Goal: Transaction & Acquisition: Purchase product/service

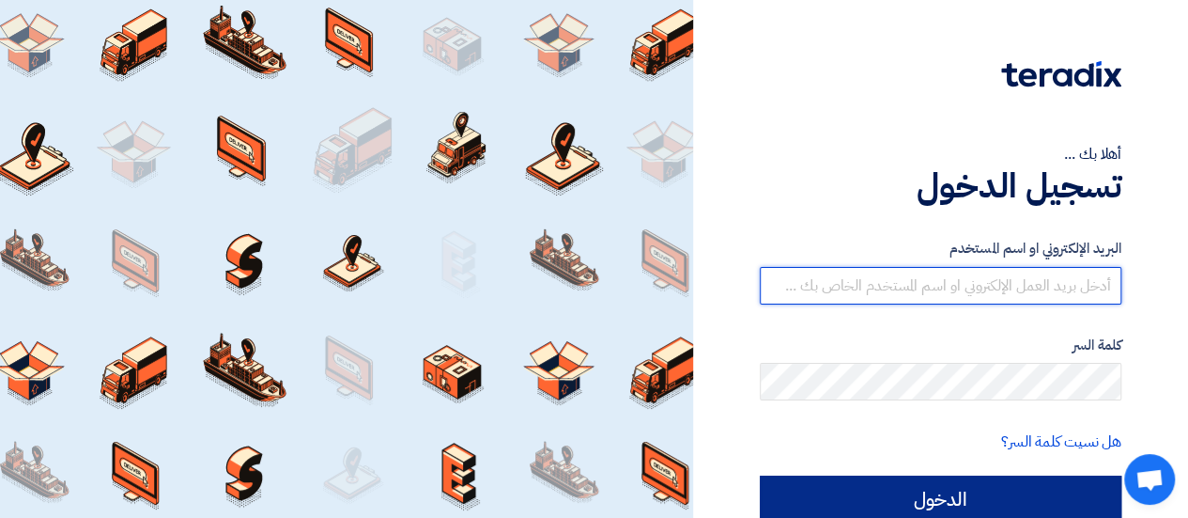
type input "[EMAIL_ADDRESS][DOMAIN_NAME]"
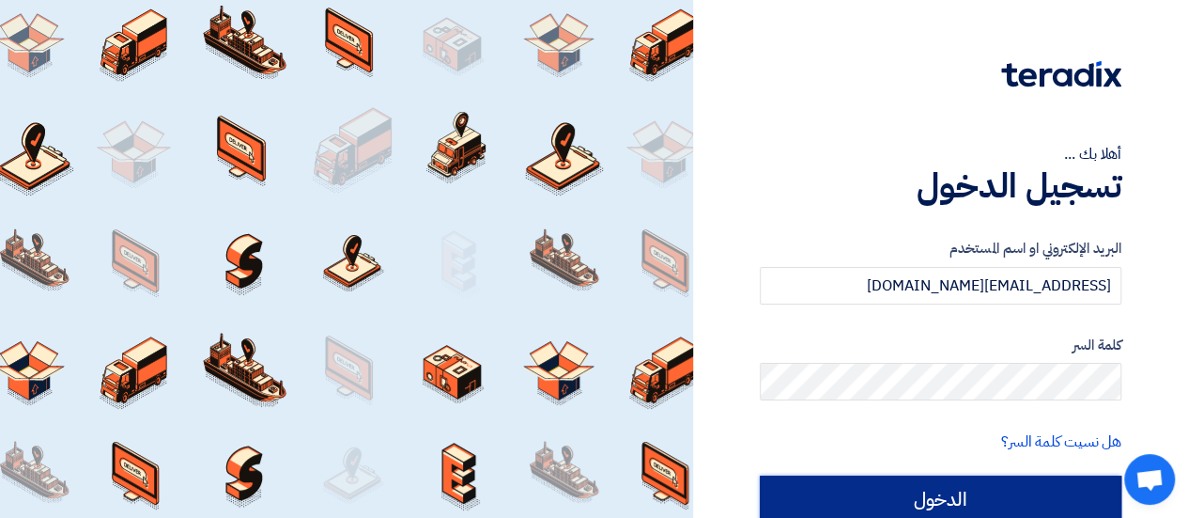
click at [1046, 501] on input "الدخول" at bounding box center [941, 498] width 362 height 47
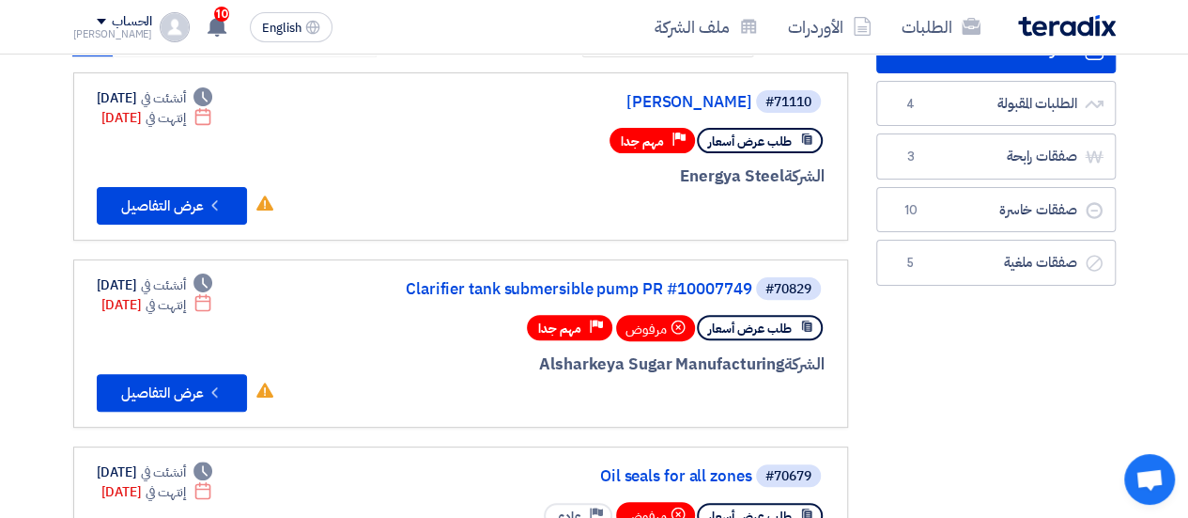
scroll to position [188, 0]
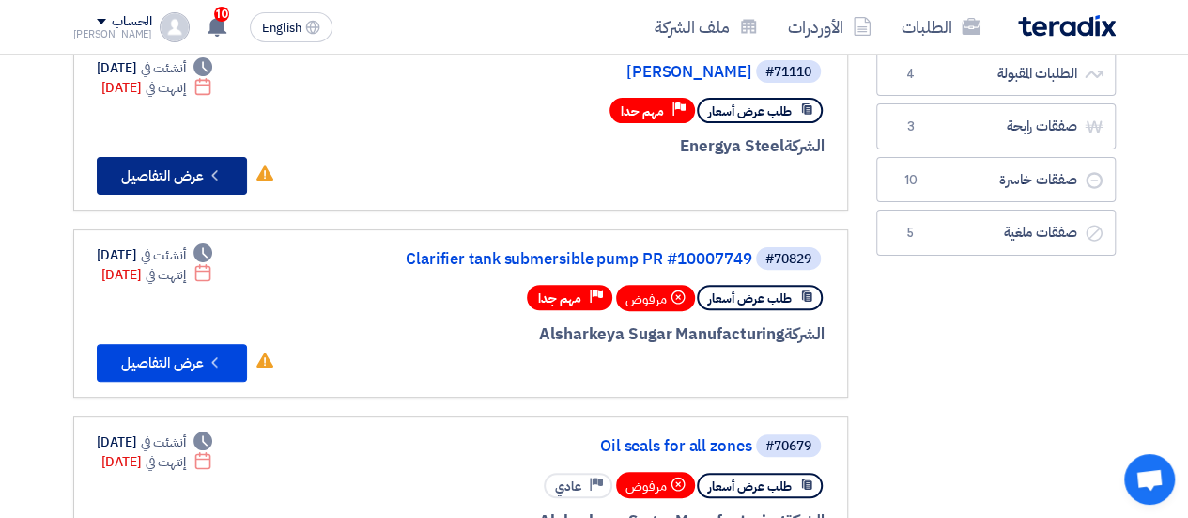
click at [224, 174] on button "Check details عرض التفاصيل" at bounding box center [172, 176] width 150 height 38
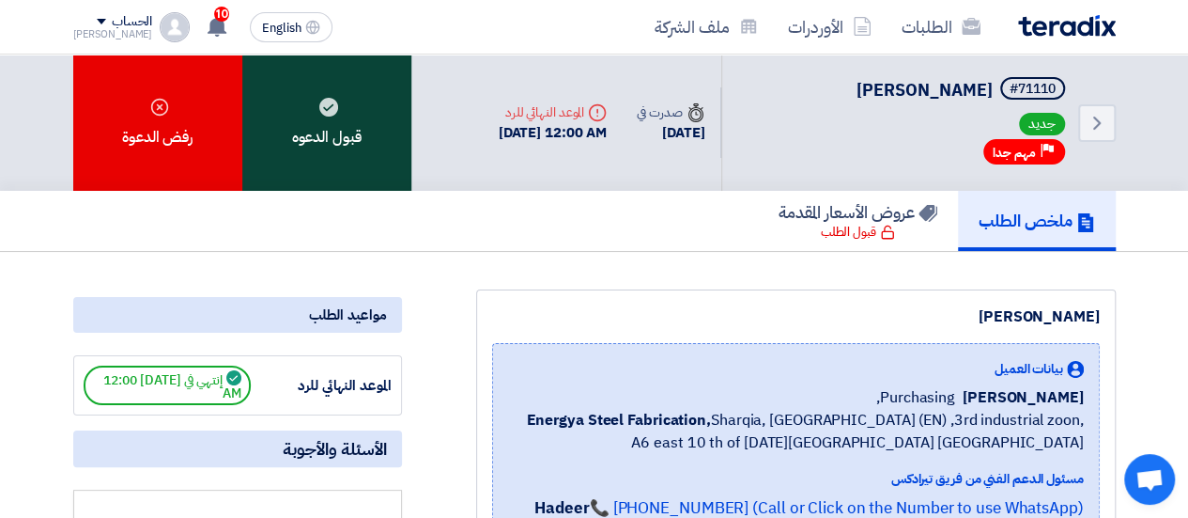
click at [349, 154] on div "قبول الدعوه" at bounding box center [326, 122] width 169 height 136
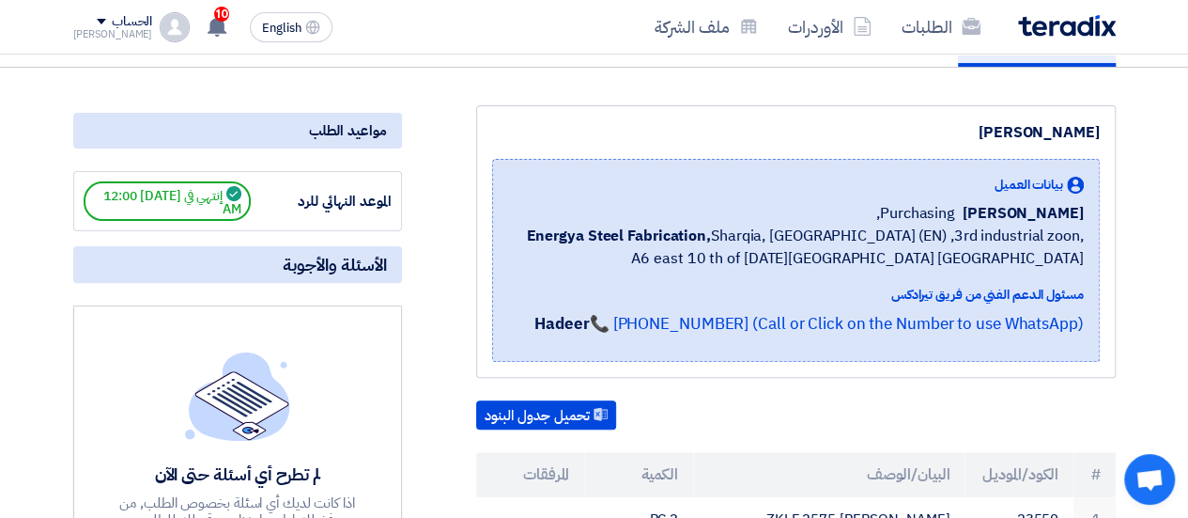
scroll to position [188, 0]
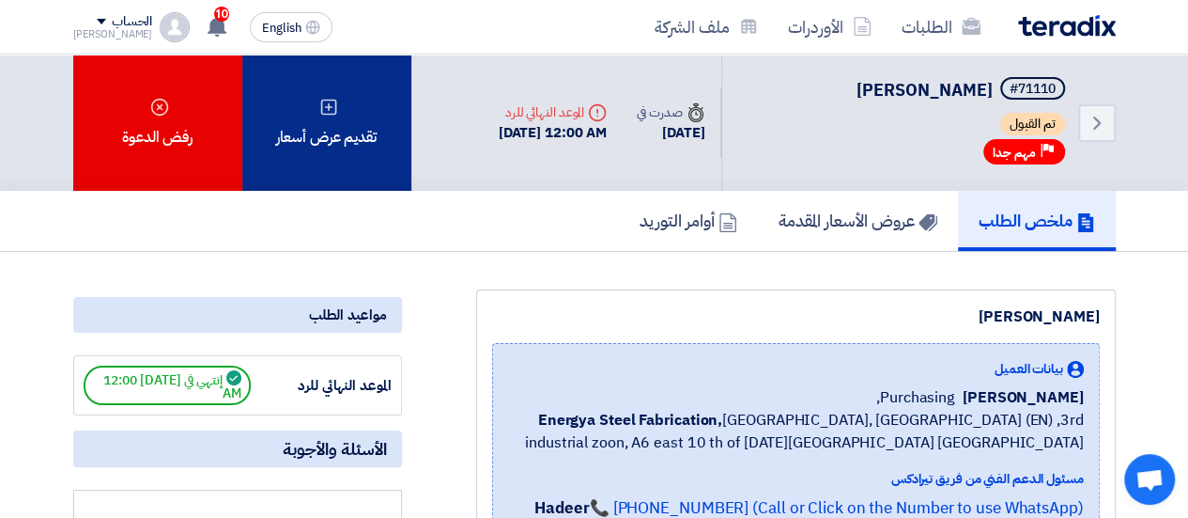
click at [372, 126] on div "تقديم عرض أسعار" at bounding box center [326, 122] width 169 height 136
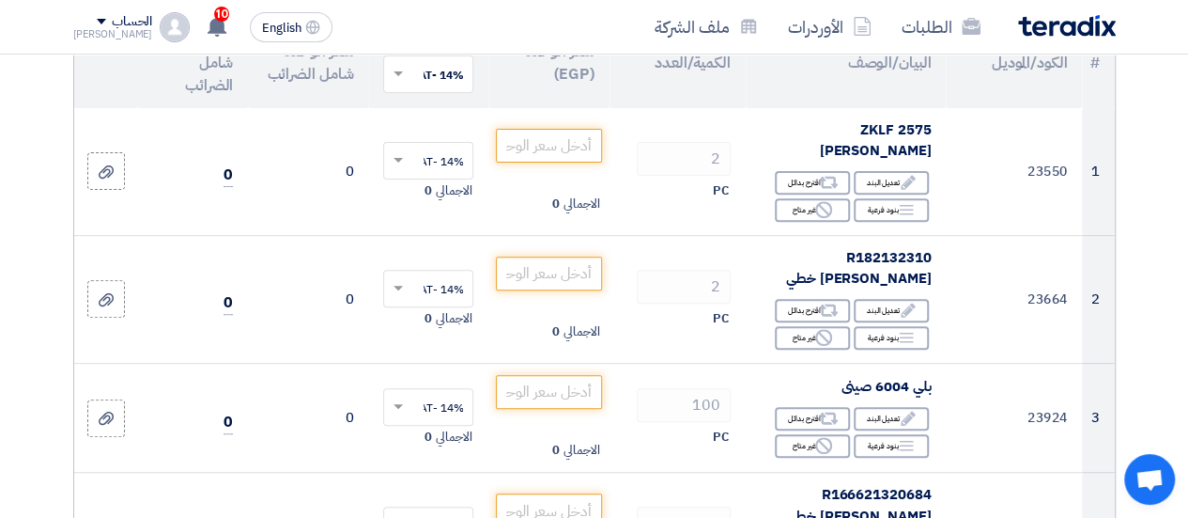
scroll to position [282, 0]
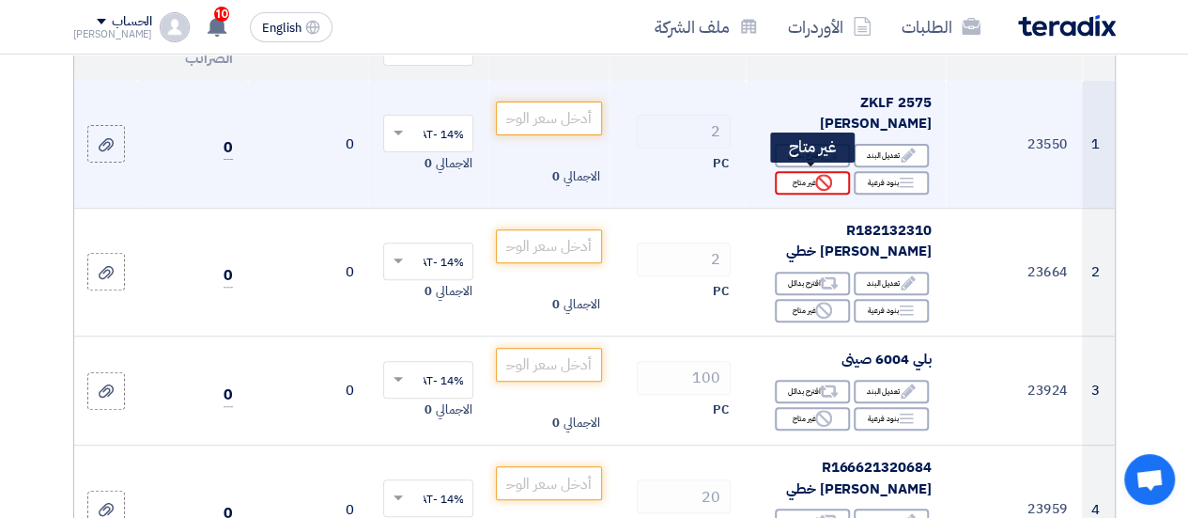
click at [822, 179] on icon "Reject" at bounding box center [823, 182] width 17 height 17
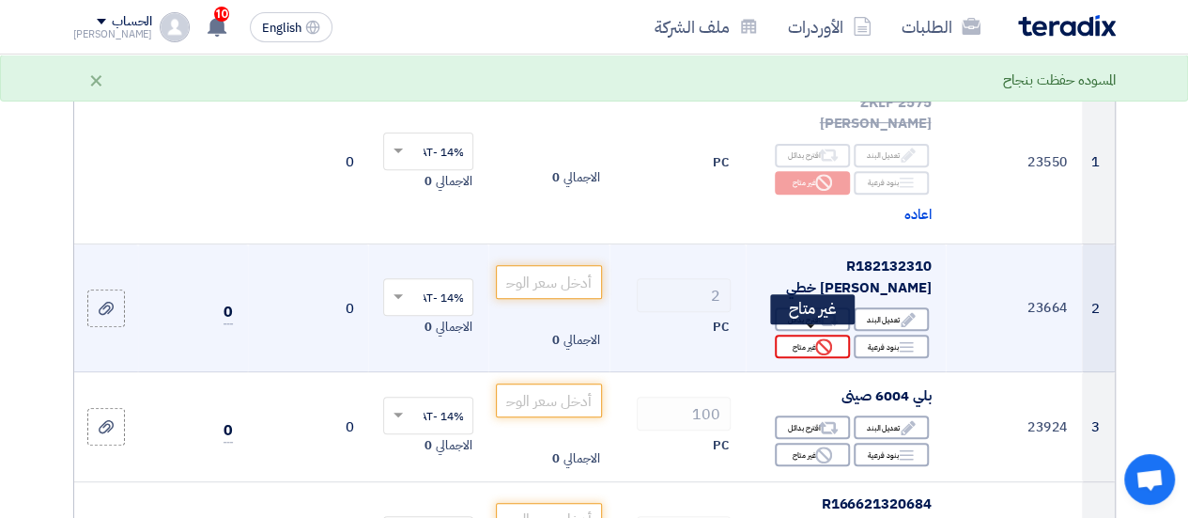
click at [812, 341] on div "Reject غير متاح" at bounding box center [812, 345] width 75 height 23
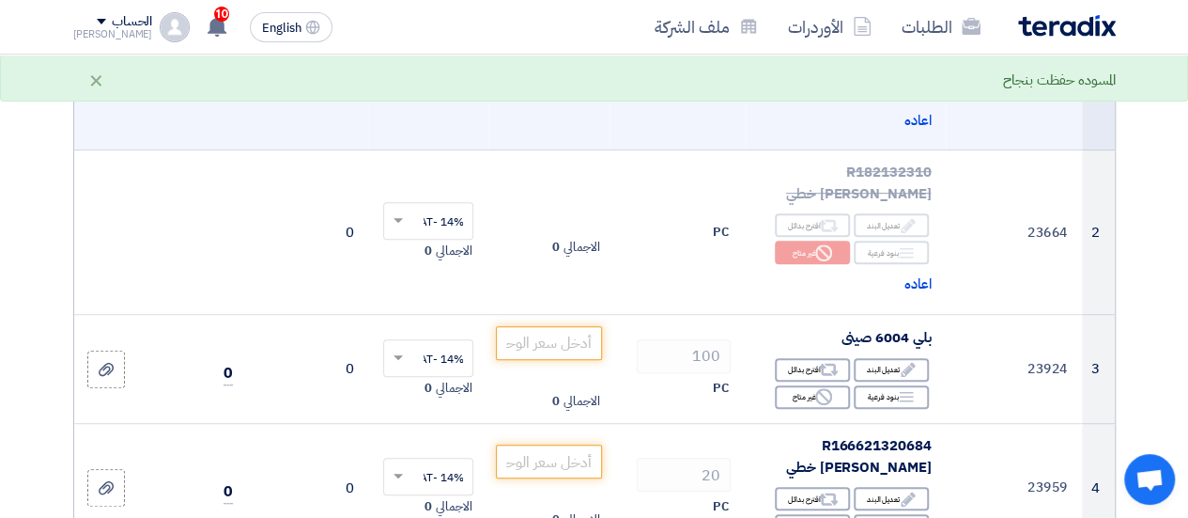
scroll to position [470, 0]
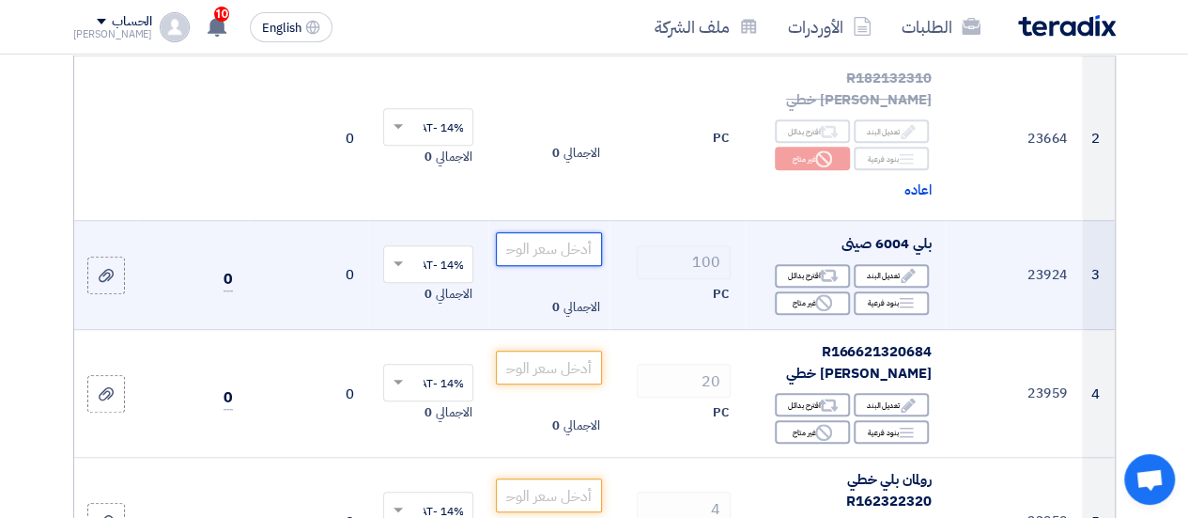
click at [581, 236] on input "number" at bounding box center [548, 249] width 105 height 34
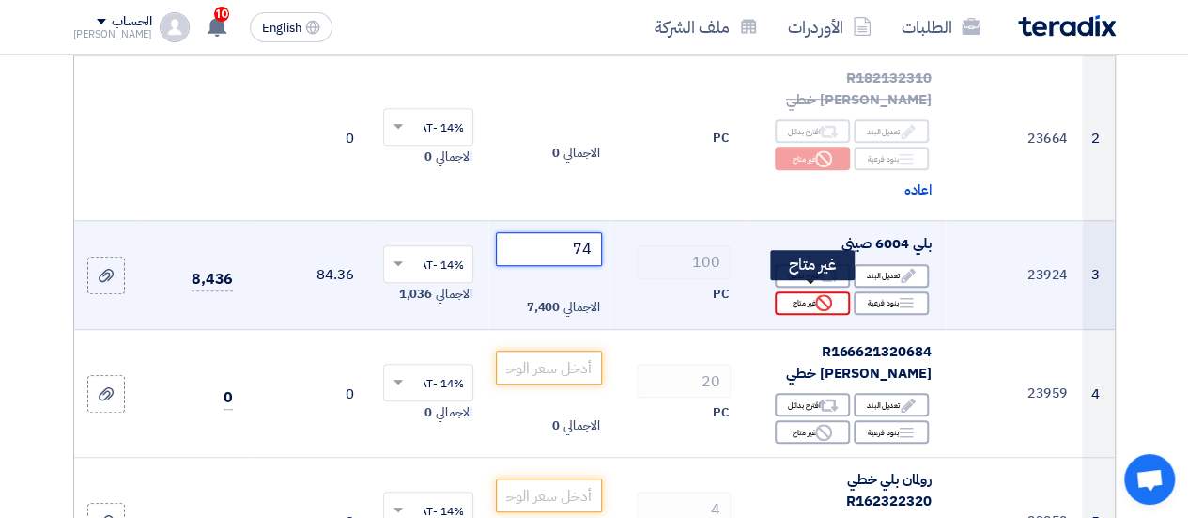
scroll to position [564, 0]
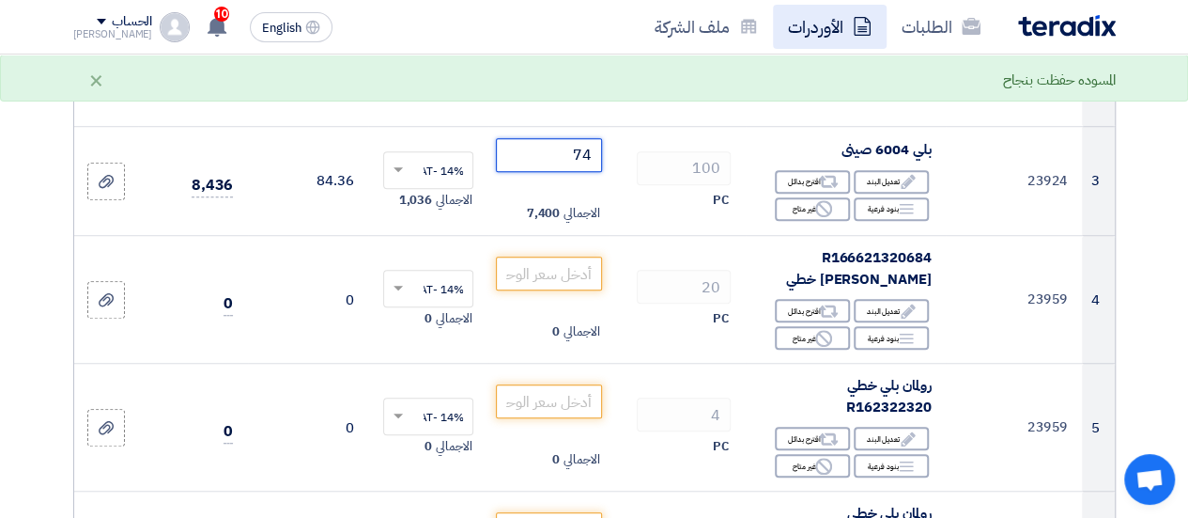
type input "74"
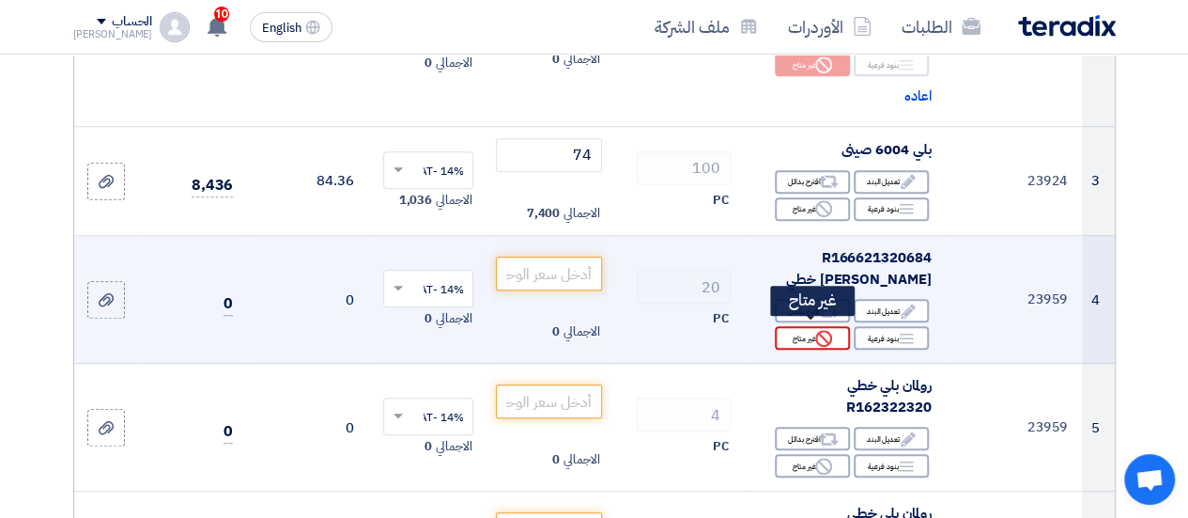
click at [819, 336] on use at bounding box center [823, 338] width 17 height 17
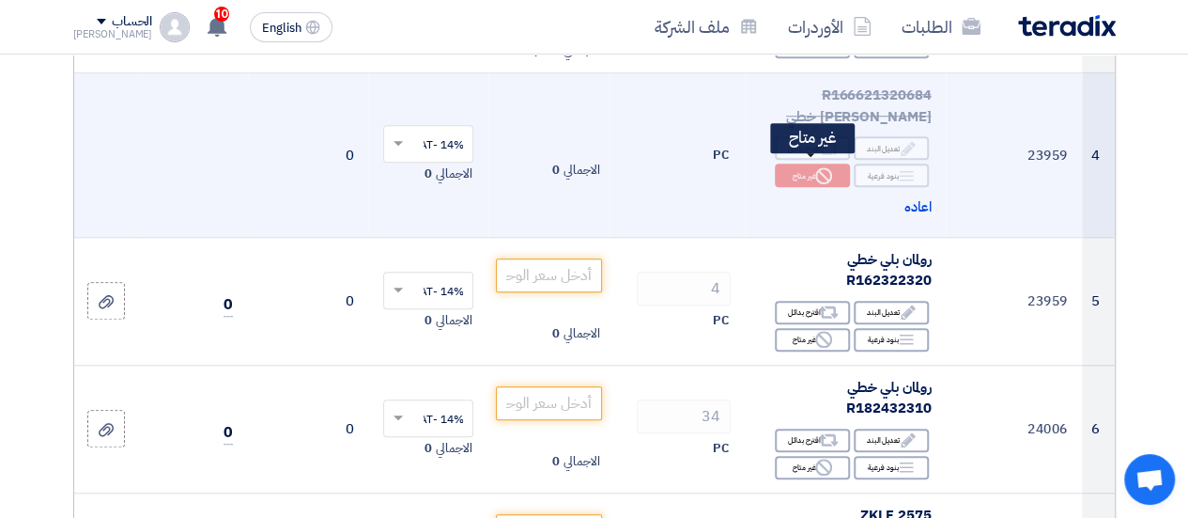
scroll to position [751, 0]
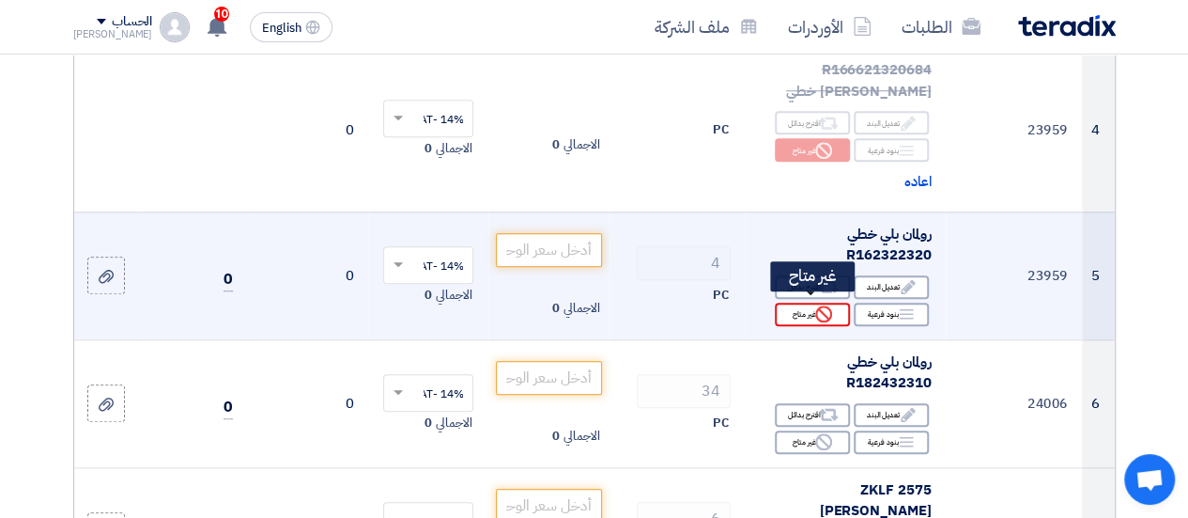
click at [813, 317] on div "Reject غير متاح" at bounding box center [812, 313] width 75 height 23
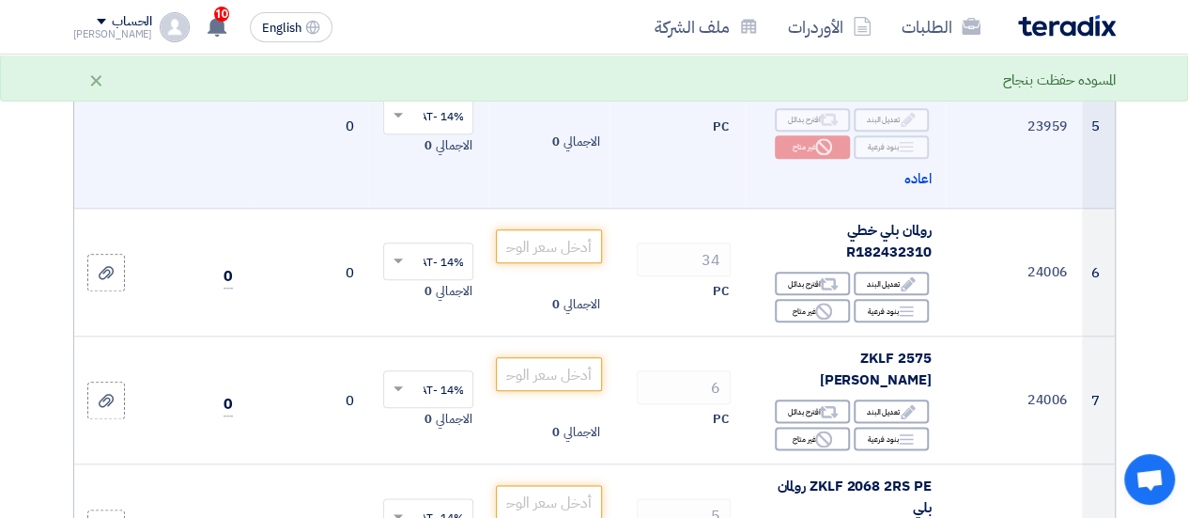
scroll to position [939, 0]
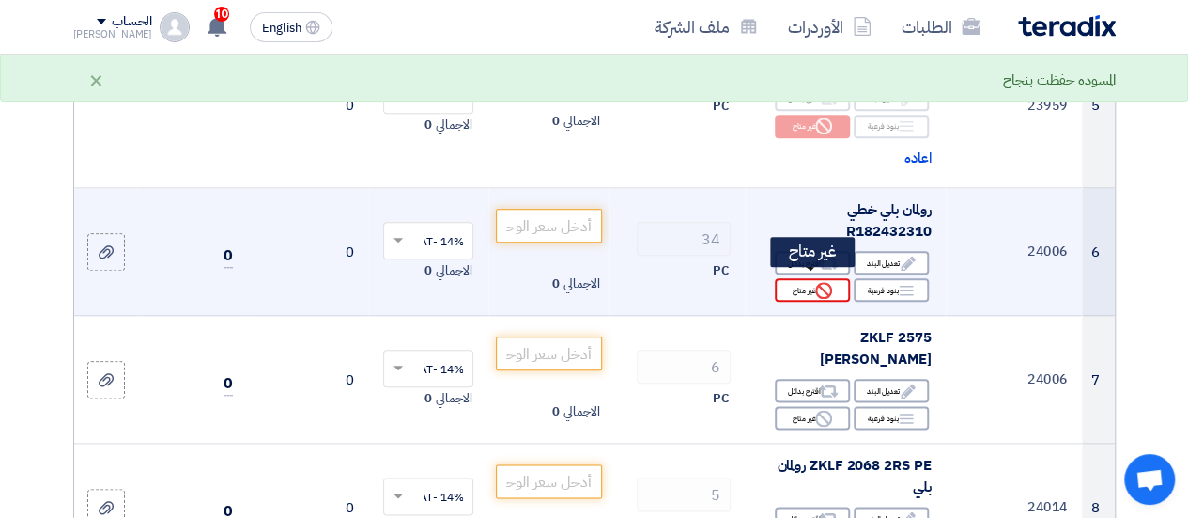
click at [812, 279] on div "Reject غير متاح" at bounding box center [812, 289] width 75 height 23
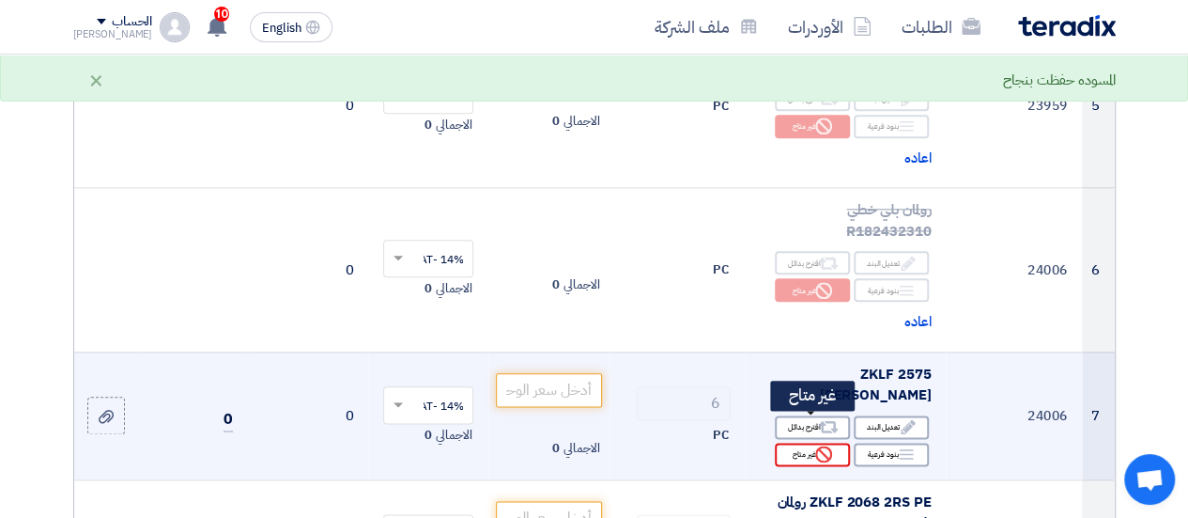
click at [808, 442] on div "Reject غير متاح" at bounding box center [812, 453] width 75 height 23
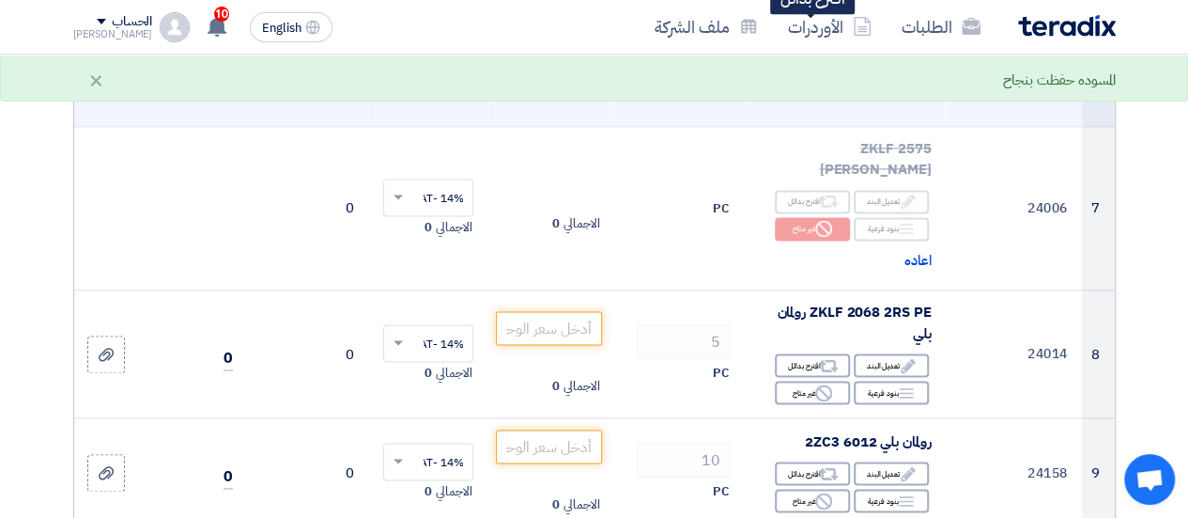
scroll to position [1221, 0]
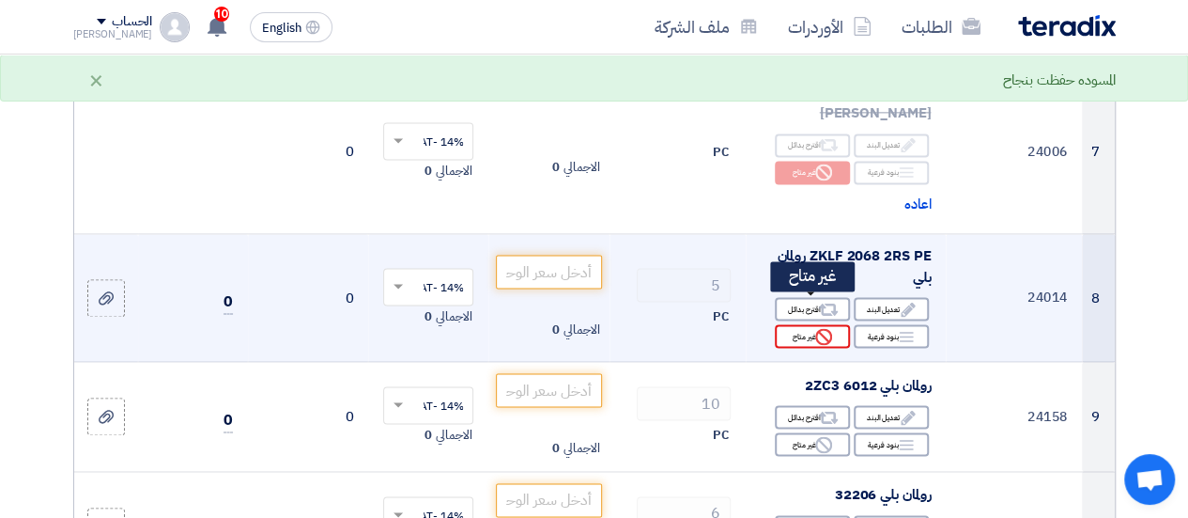
click at [829, 328] on icon "Reject" at bounding box center [823, 336] width 17 height 17
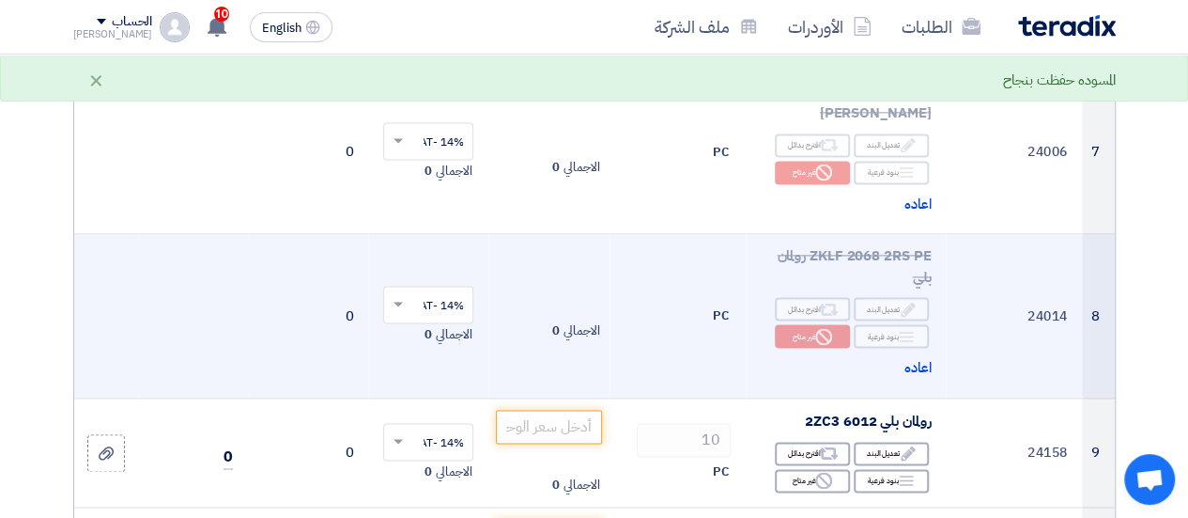
scroll to position [1315, 0]
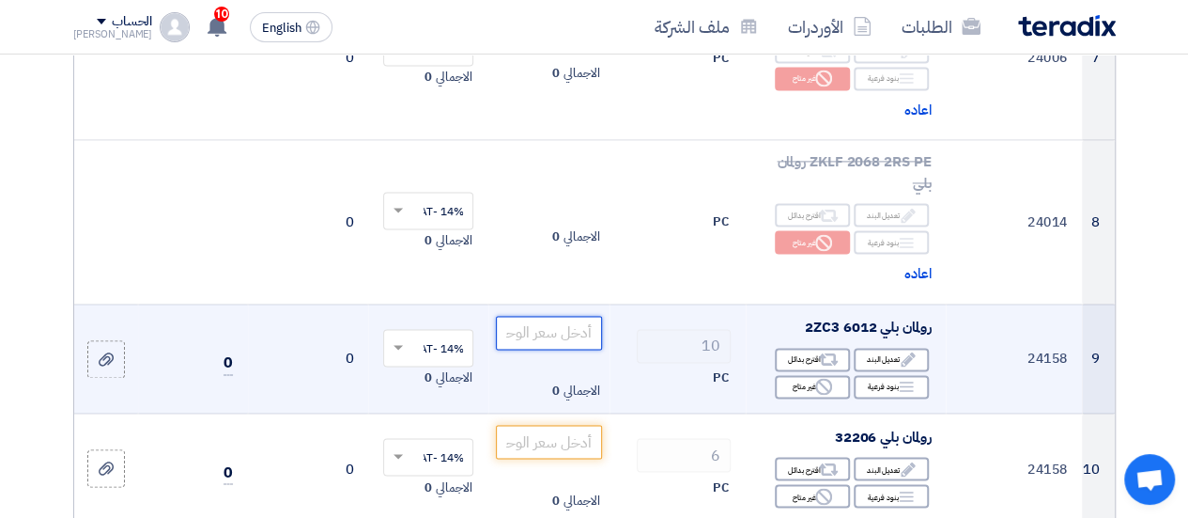
click at [572, 316] on input "number" at bounding box center [548, 333] width 105 height 34
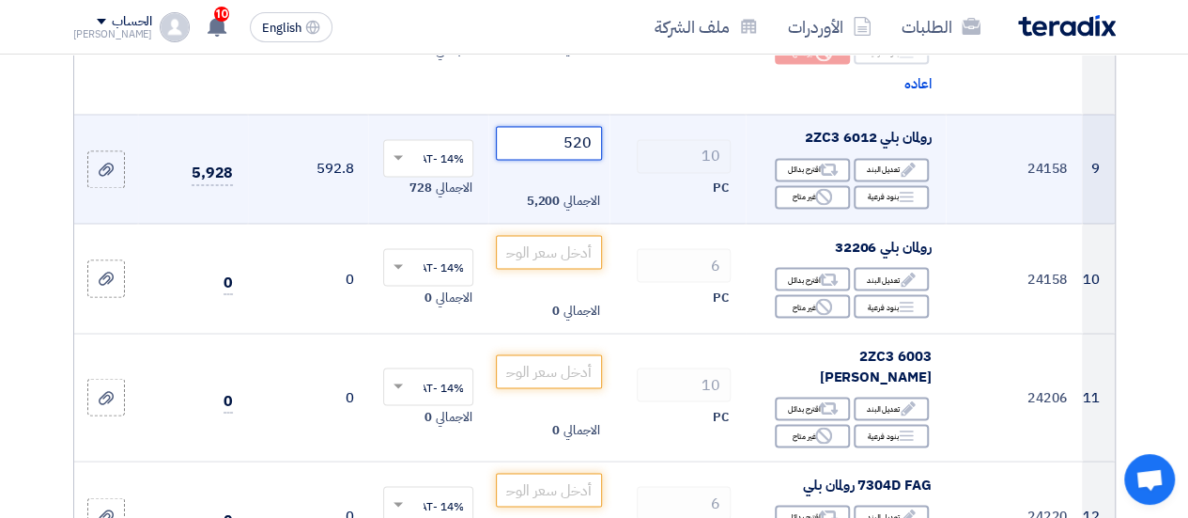
scroll to position [1597, 0]
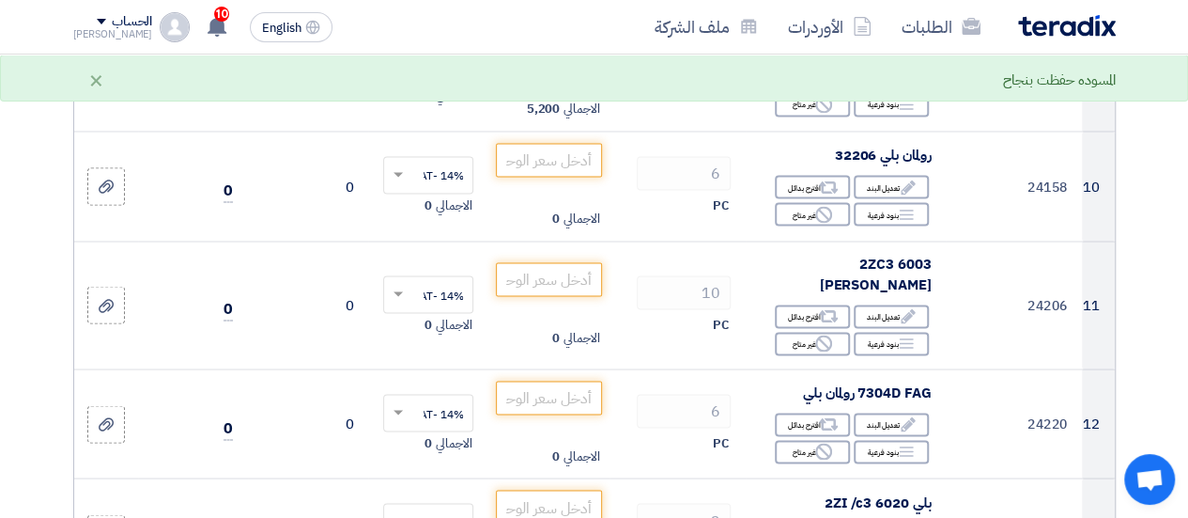
type input "520"
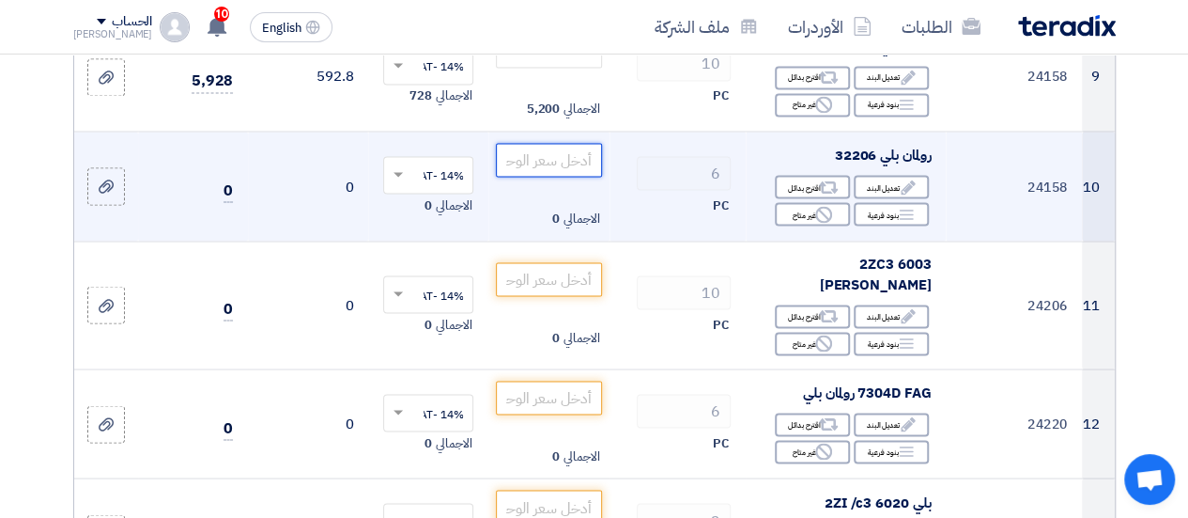
click at [570, 143] on input "number" at bounding box center [548, 160] width 105 height 34
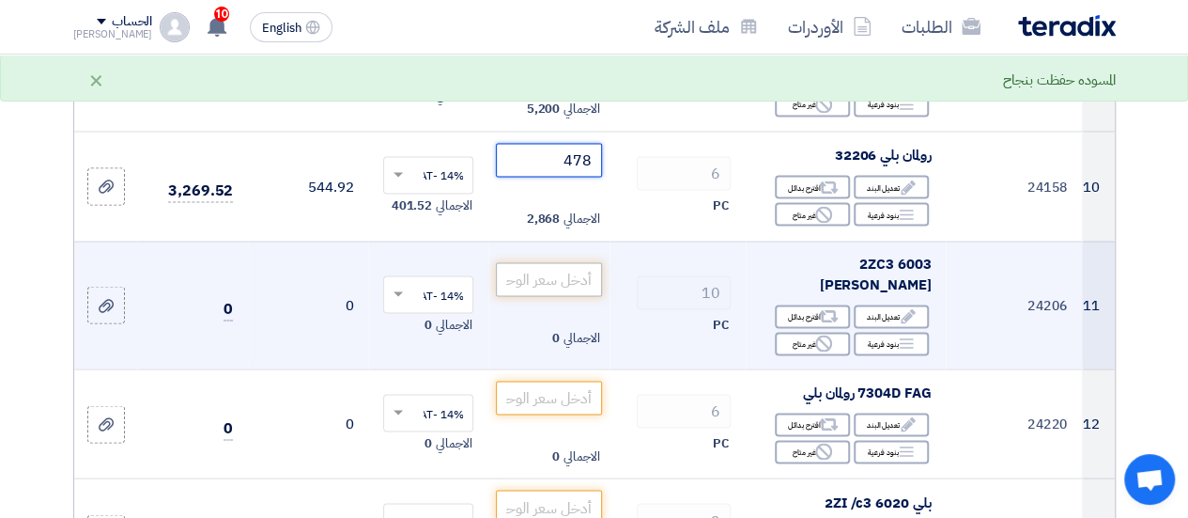
type input "478"
click at [566, 262] on input "number" at bounding box center [548, 279] width 105 height 34
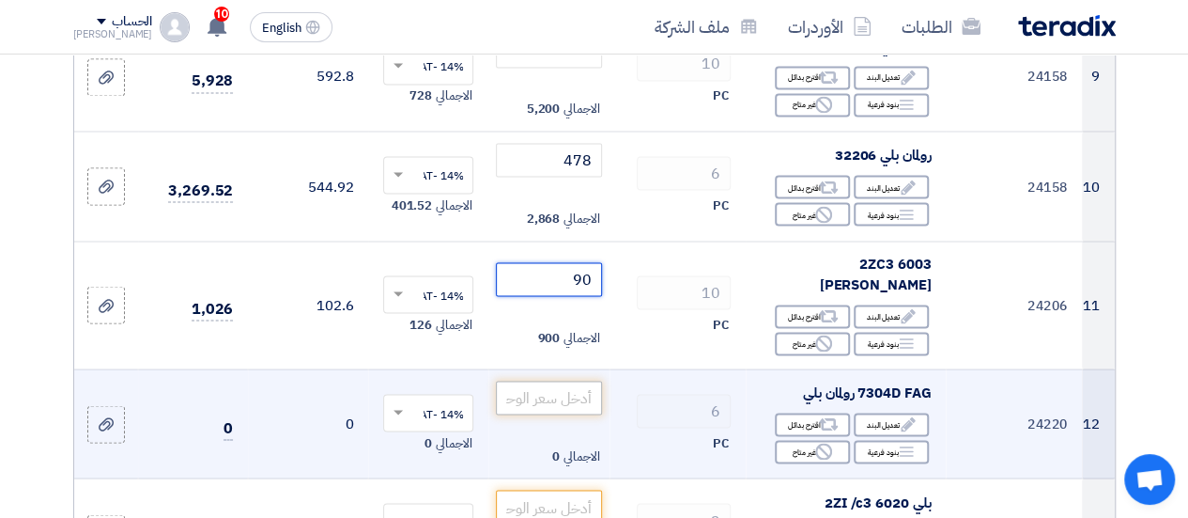
type input "90"
click at [568, 380] on input "number" at bounding box center [548, 397] width 105 height 34
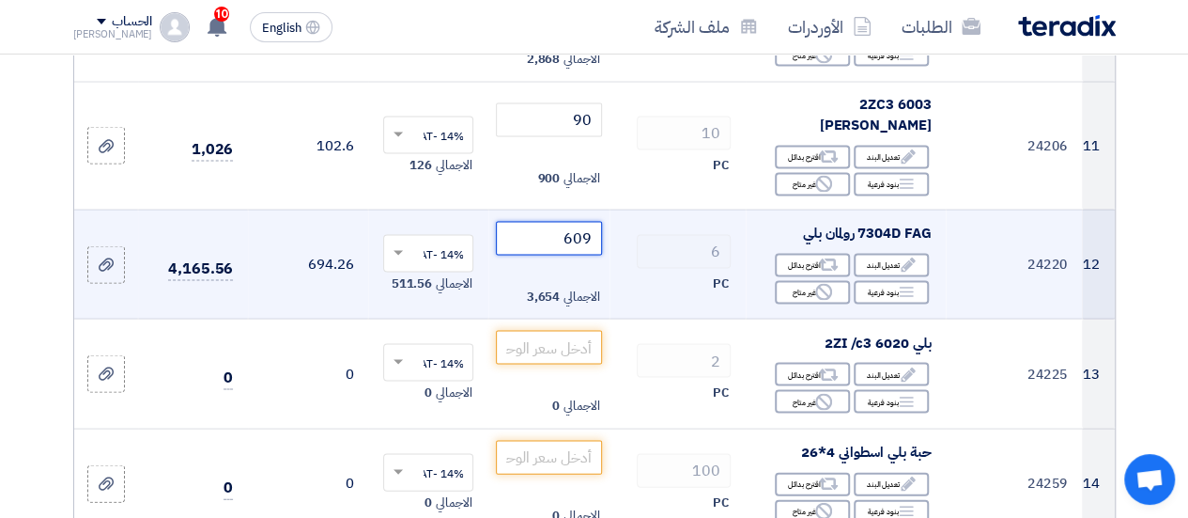
scroll to position [1785, 0]
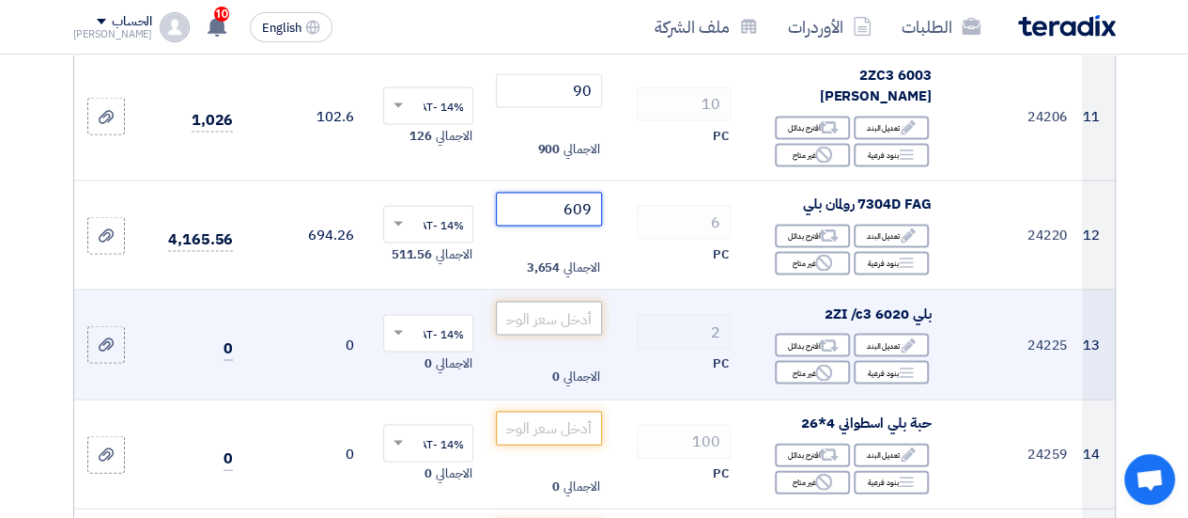
type input "609"
click at [564, 302] on input "number" at bounding box center [548, 319] width 105 height 34
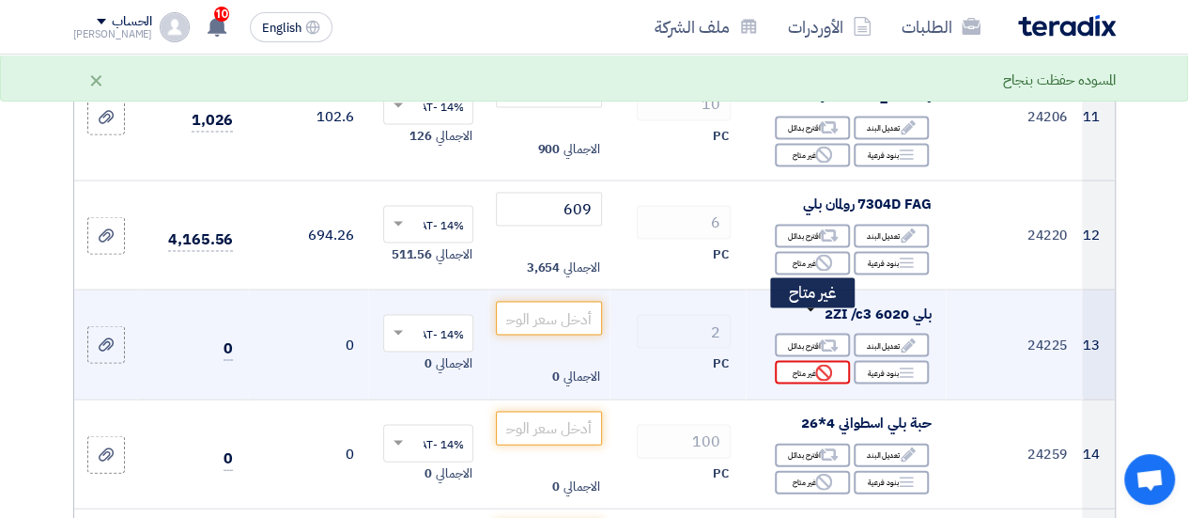
click at [802, 361] on div "Reject غير متاح" at bounding box center [812, 372] width 75 height 23
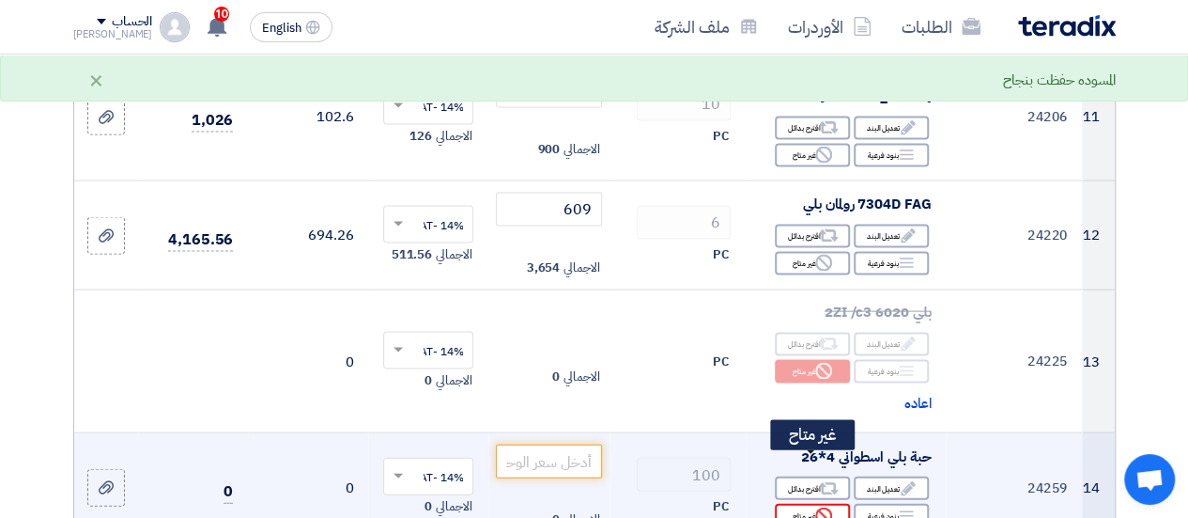
click at [787, 504] on div "Reject غير متاح" at bounding box center [812, 515] width 75 height 23
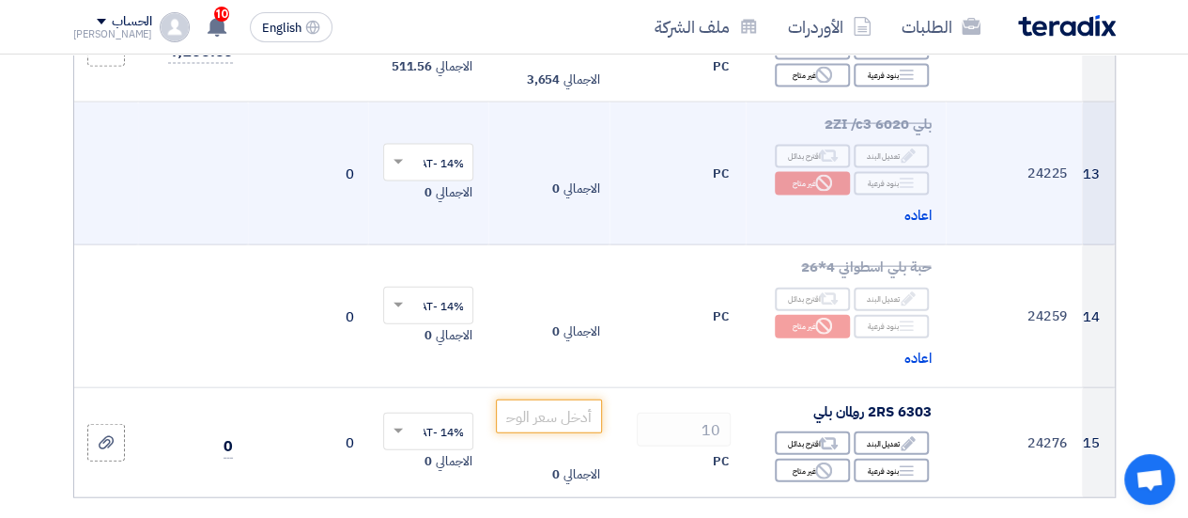
scroll to position [2067, 0]
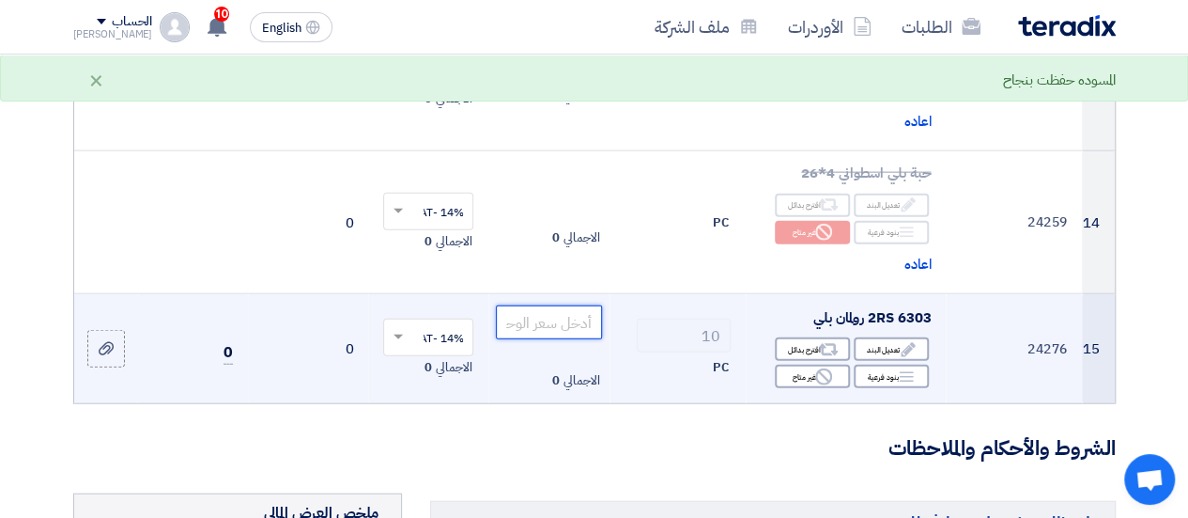
click at [565, 305] on input "number" at bounding box center [548, 322] width 105 height 34
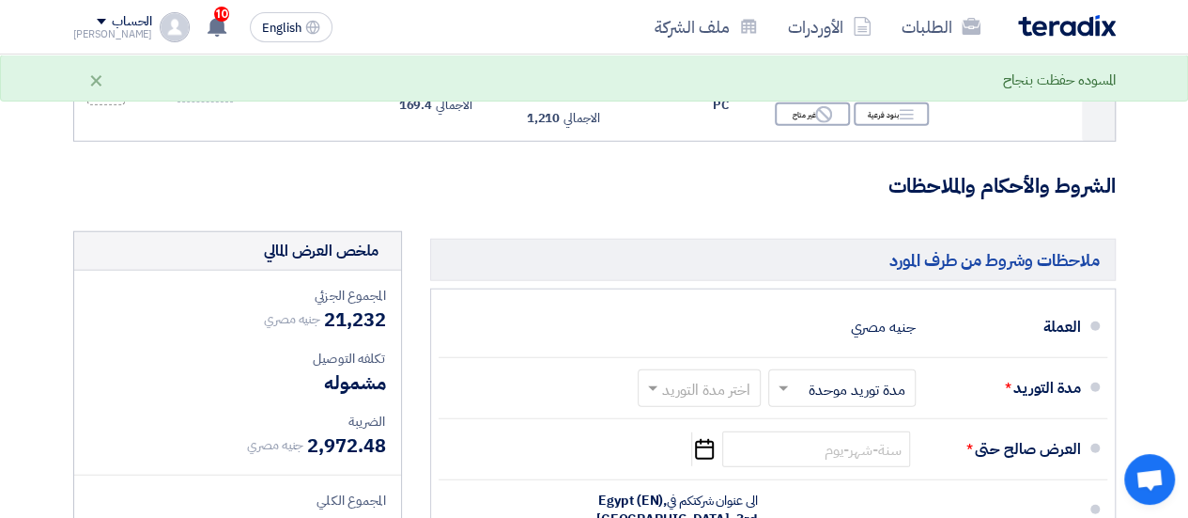
scroll to position [2348, 0]
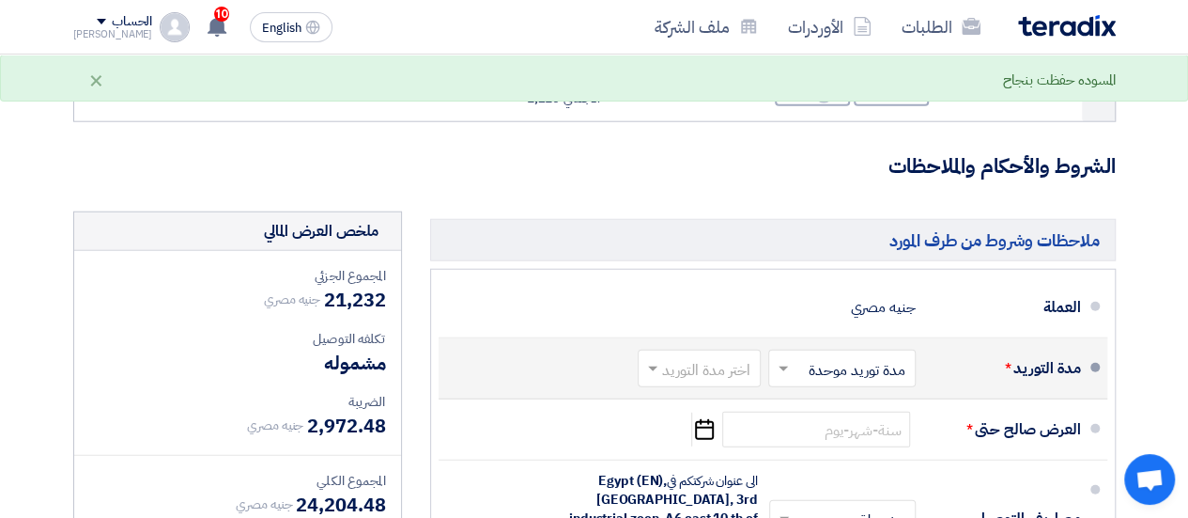
type input "121"
click at [835, 357] on input "text" at bounding box center [838, 370] width 138 height 27
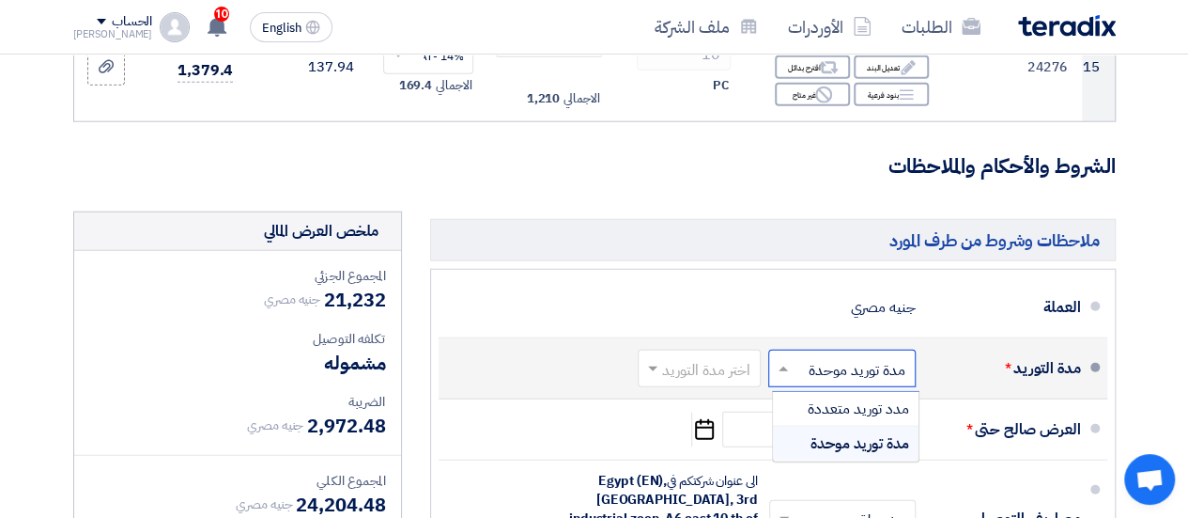
click at [830, 432] on span "مدة توريد موحدة" at bounding box center [860, 443] width 99 height 23
click at [725, 357] on input "text" at bounding box center [696, 370] width 114 height 27
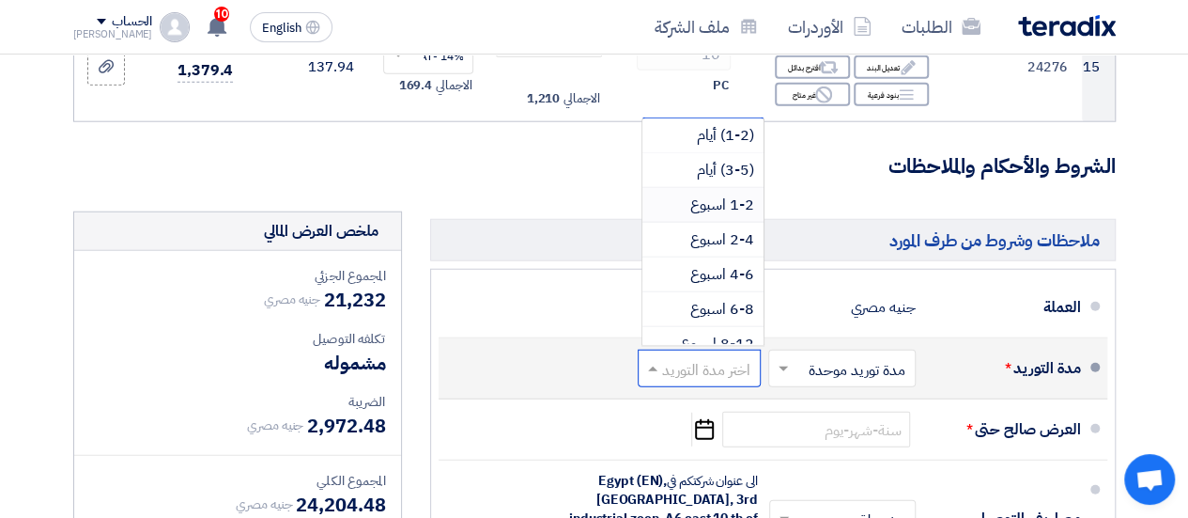
click at [728, 194] on span "1-2 اسبوع" at bounding box center [722, 205] width 64 height 23
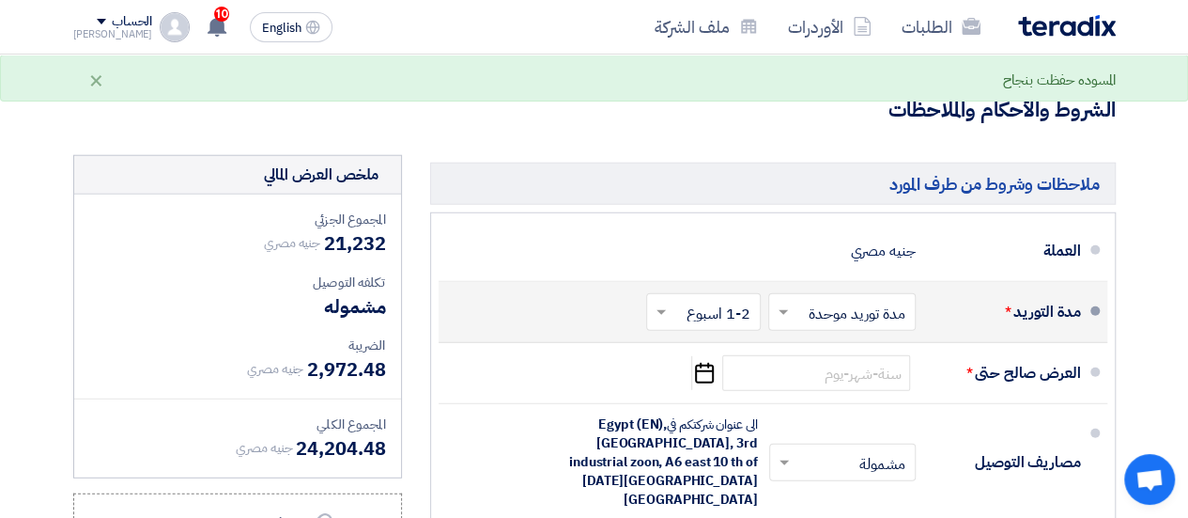
scroll to position [2442, 0]
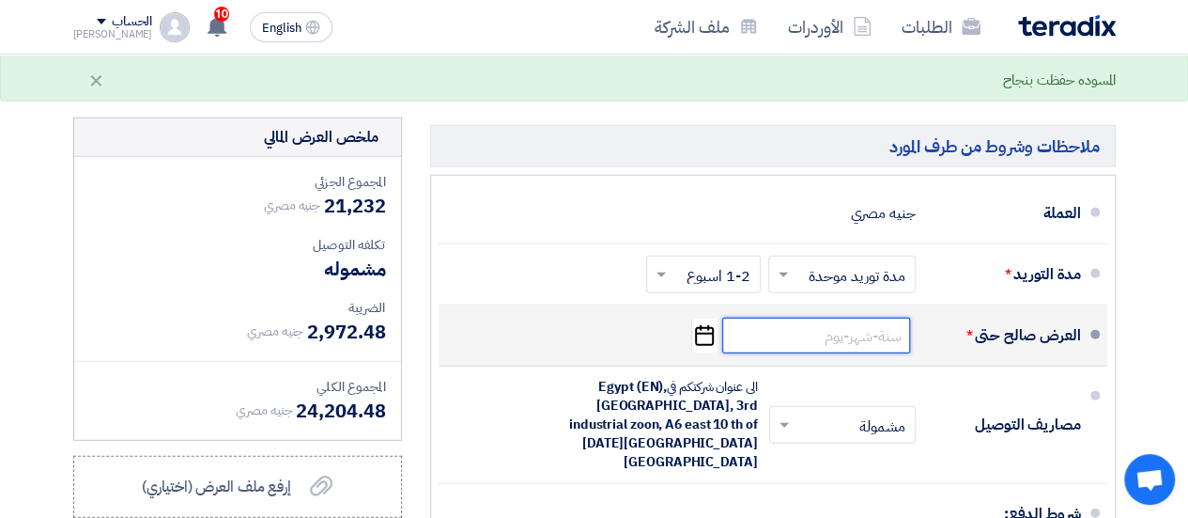
click at [810, 318] on input at bounding box center [816, 336] width 188 height 36
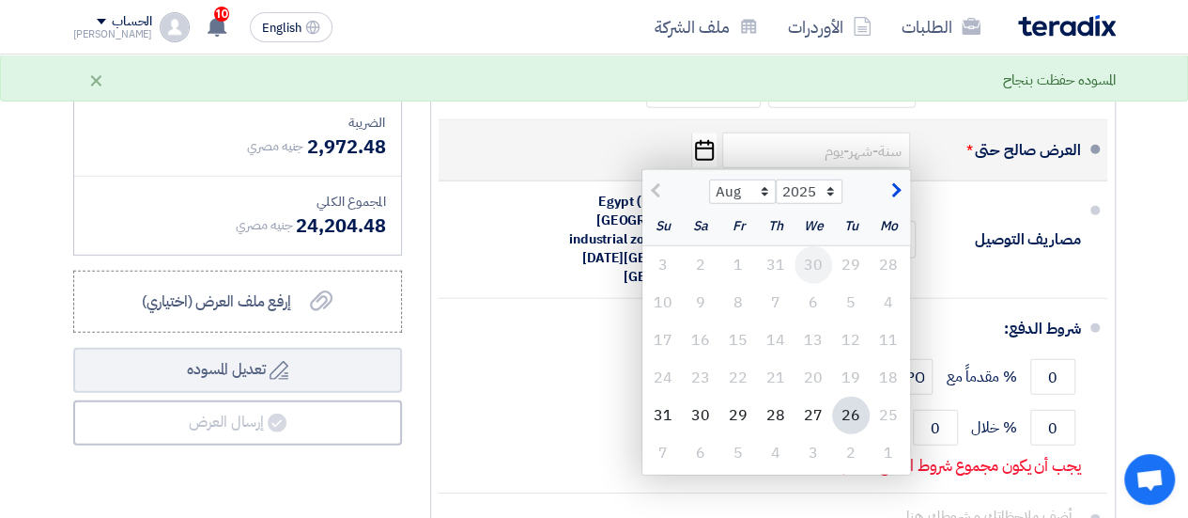
scroll to position [2630, 0]
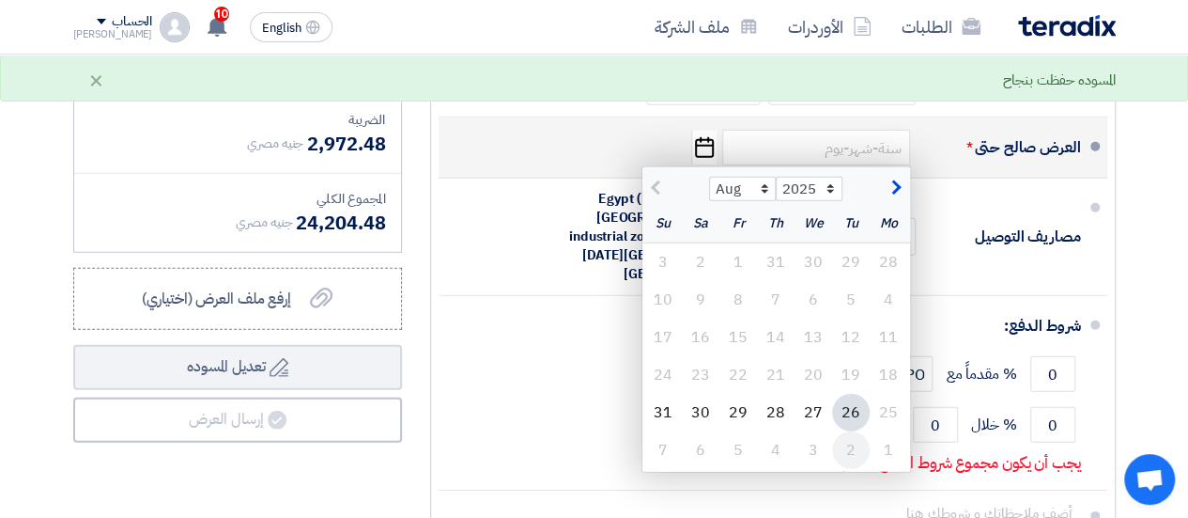
click at [851, 431] on div "2" at bounding box center [851, 450] width 38 height 38
type input "9/2/2025"
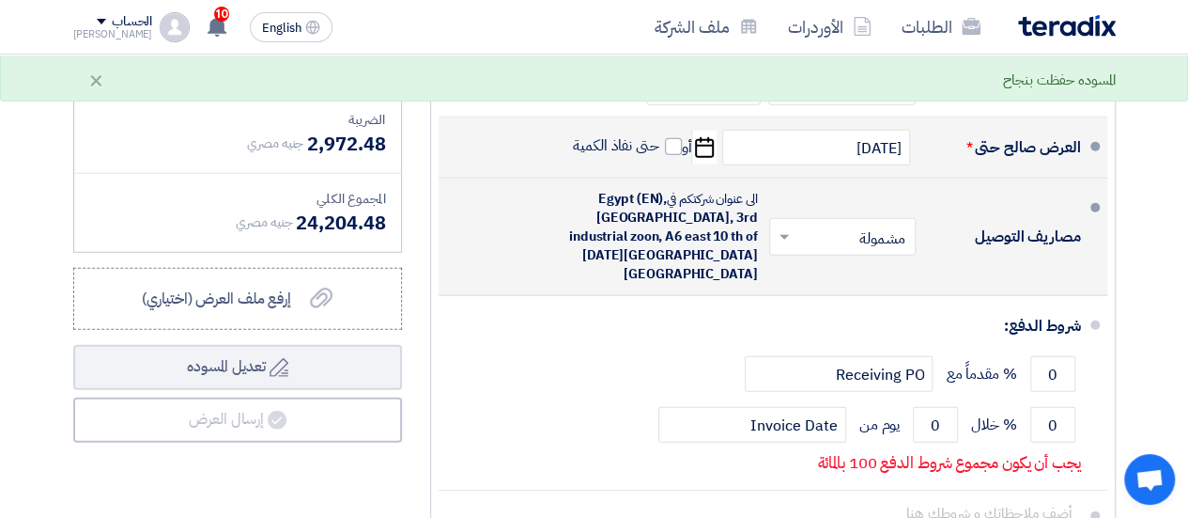
click at [774, 227] on span at bounding box center [781, 236] width 23 height 19
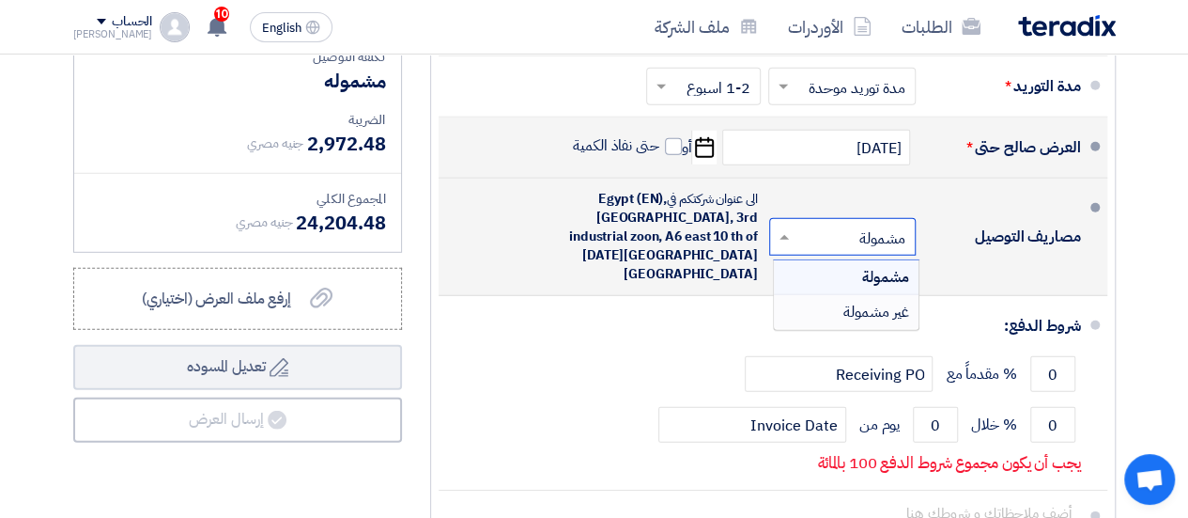
click at [842, 295] on div "غير مشمولة" at bounding box center [846, 312] width 145 height 34
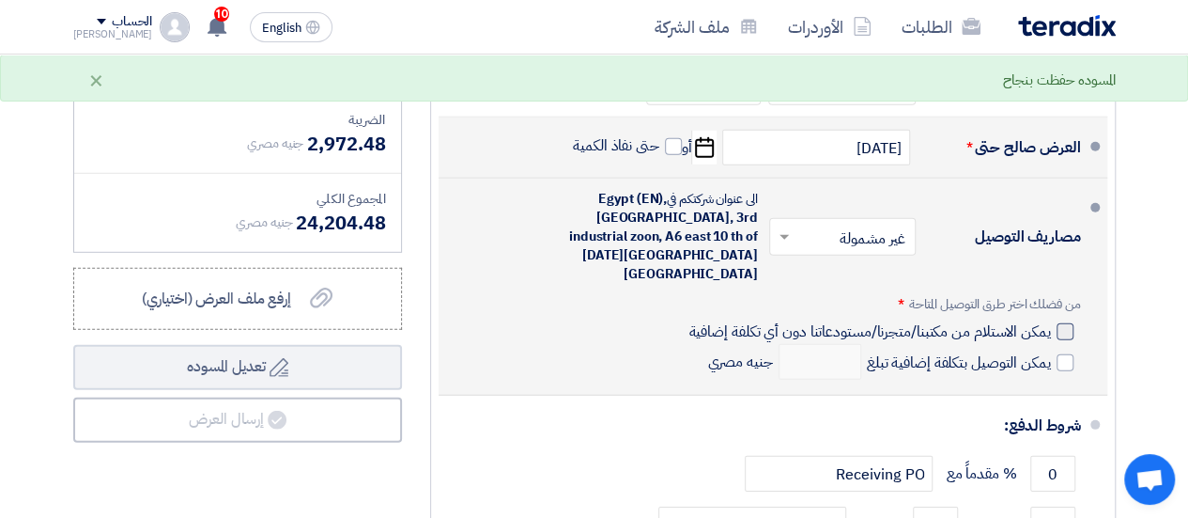
click at [1063, 323] on div at bounding box center [1065, 331] width 17 height 17
click at [1050, 321] on input "يمكن الاستلام من مكتبنا/متجرنا/مستودعاتنا دون أي تكلفة إضافية" at bounding box center [867, 339] width 365 height 36
checkbox input "true"
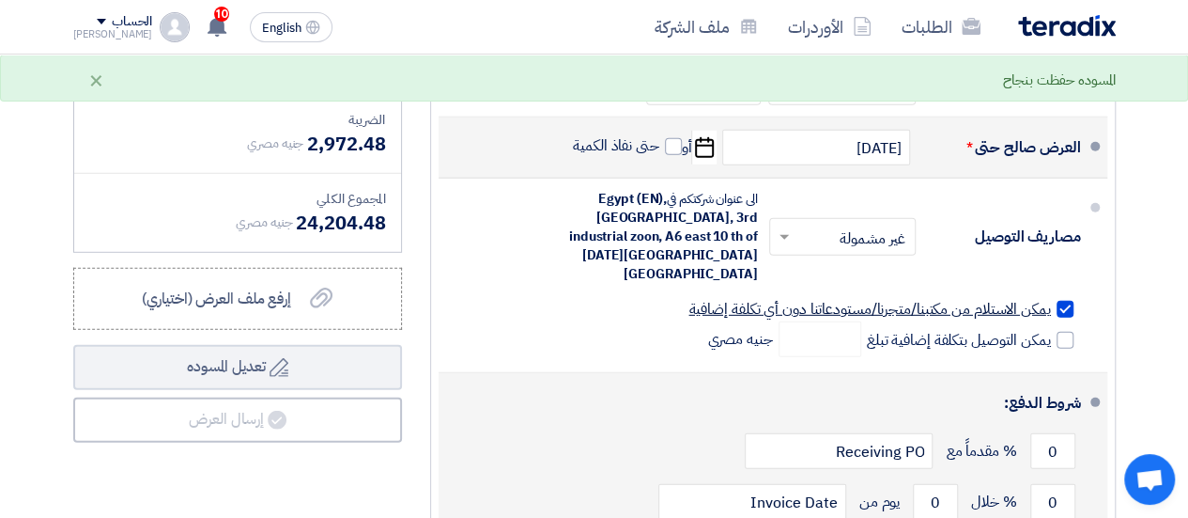
scroll to position [2724, 0]
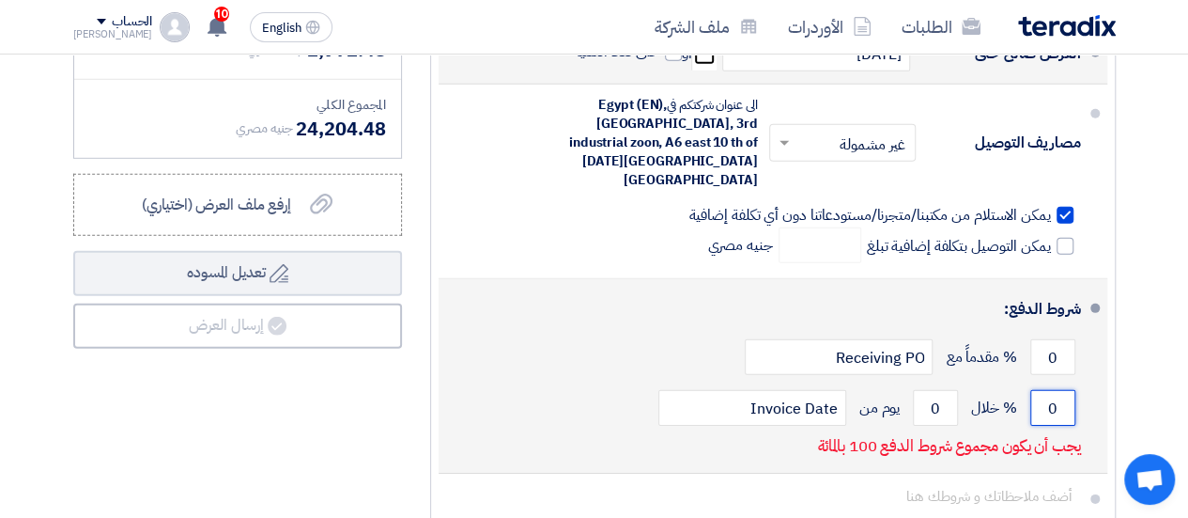
click at [1043, 390] on input "0" at bounding box center [1052, 408] width 45 height 36
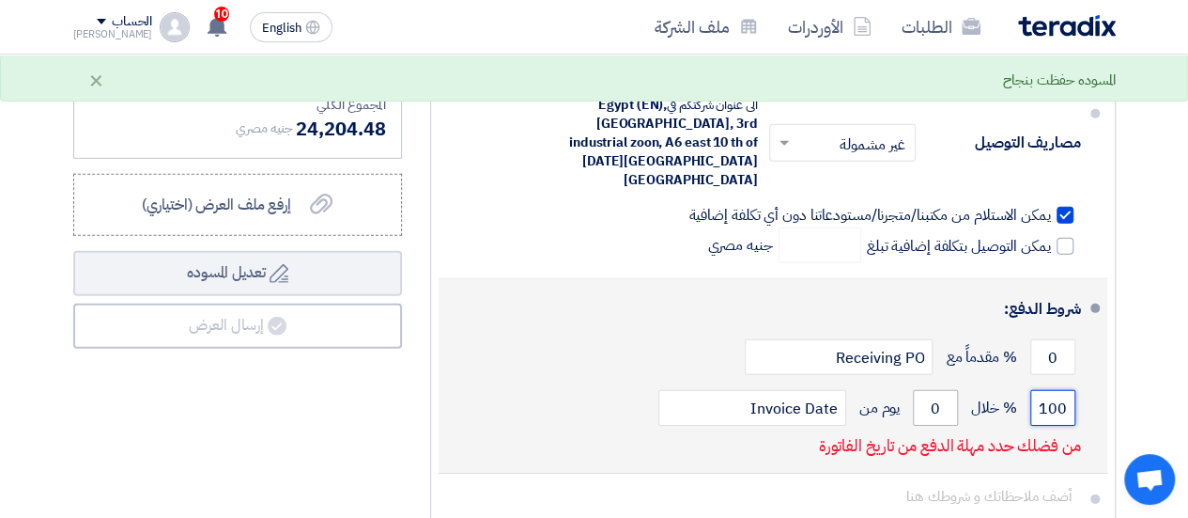
type input "100"
click at [927, 390] on input "0" at bounding box center [935, 408] width 45 height 36
click at [930, 390] on input "0" at bounding box center [935, 408] width 45 height 36
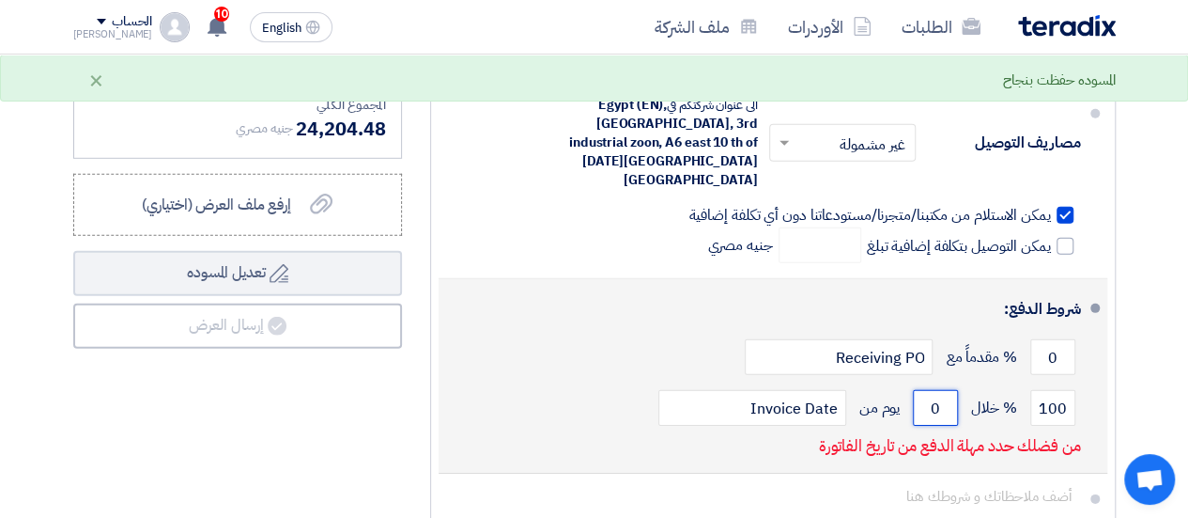
click at [930, 390] on input "0" at bounding box center [935, 408] width 45 height 36
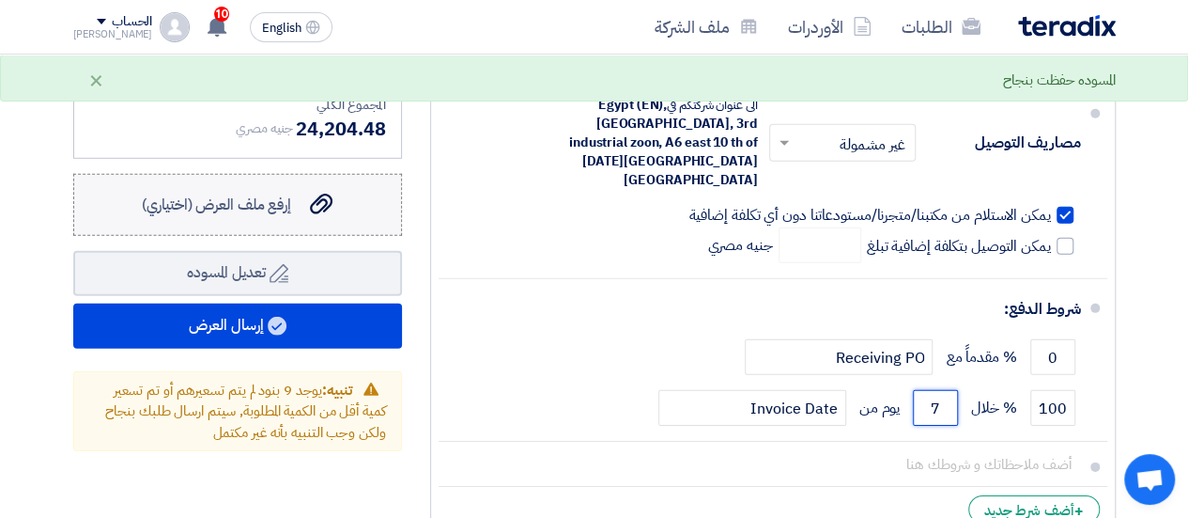
type input "7"
click at [291, 194] on span "إرفع ملف العرض (اختياري)" at bounding box center [216, 205] width 149 height 23
click at [0, 0] on input "إرفع ملف العرض (اختياري) إرفع ملف العرض (اختياري)" at bounding box center [0, 0] width 0 height 0
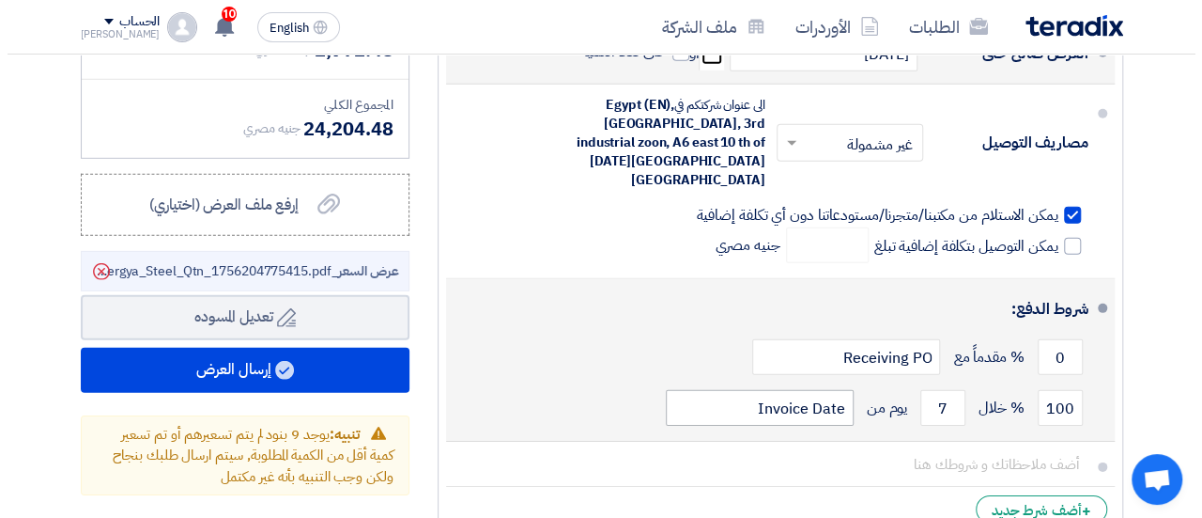
scroll to position [2818, 0]
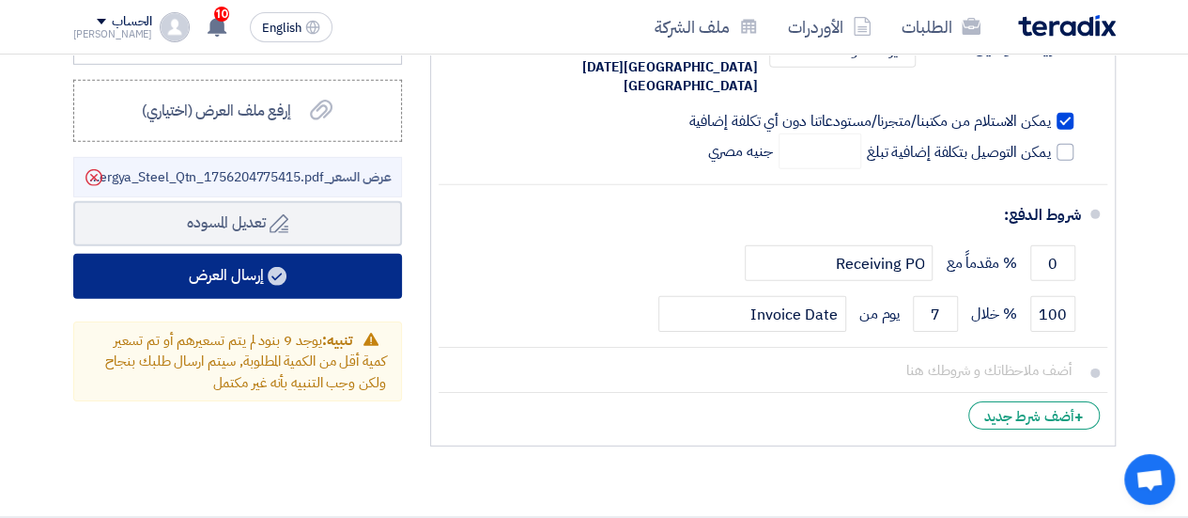
click at [334, 254] on button "إرسال العرض" at bounding box center [237, 276] width 329 height 45
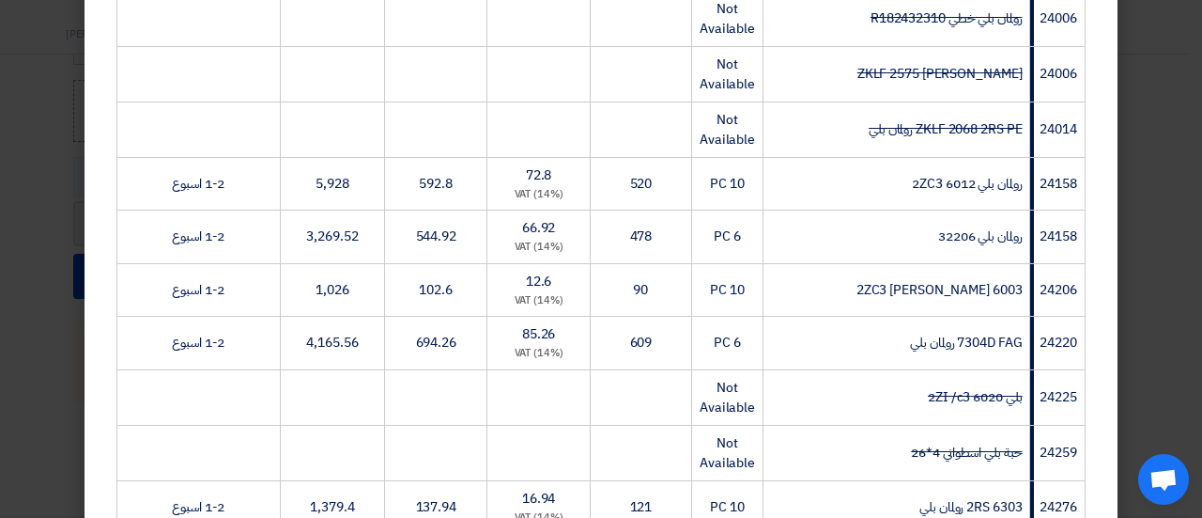
scroll to position [1127, 0]
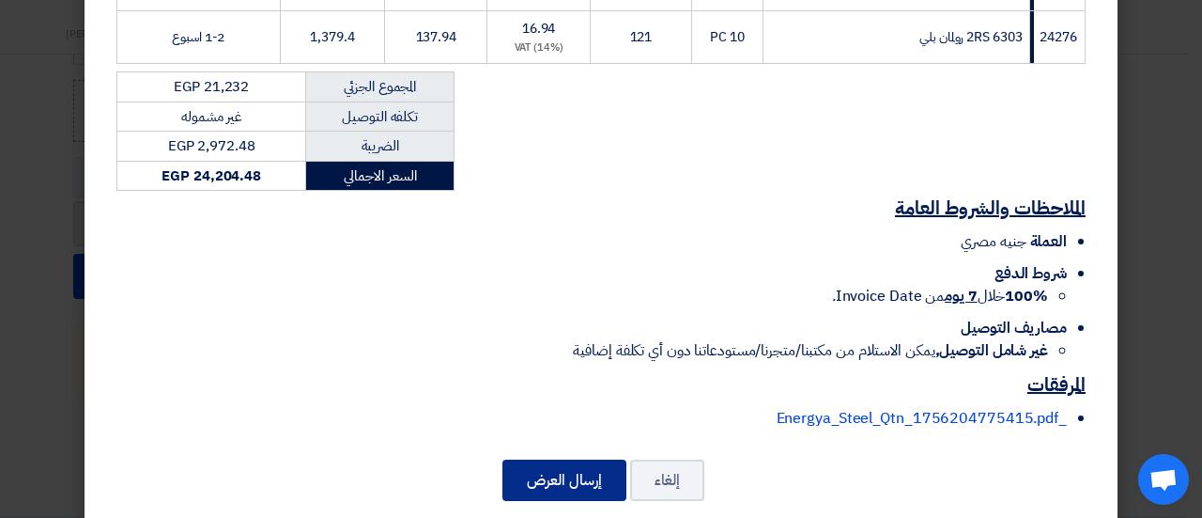
click at [562, 459] on button "إرسال العرض" at bounding box center [565, 479] width 124 height 41
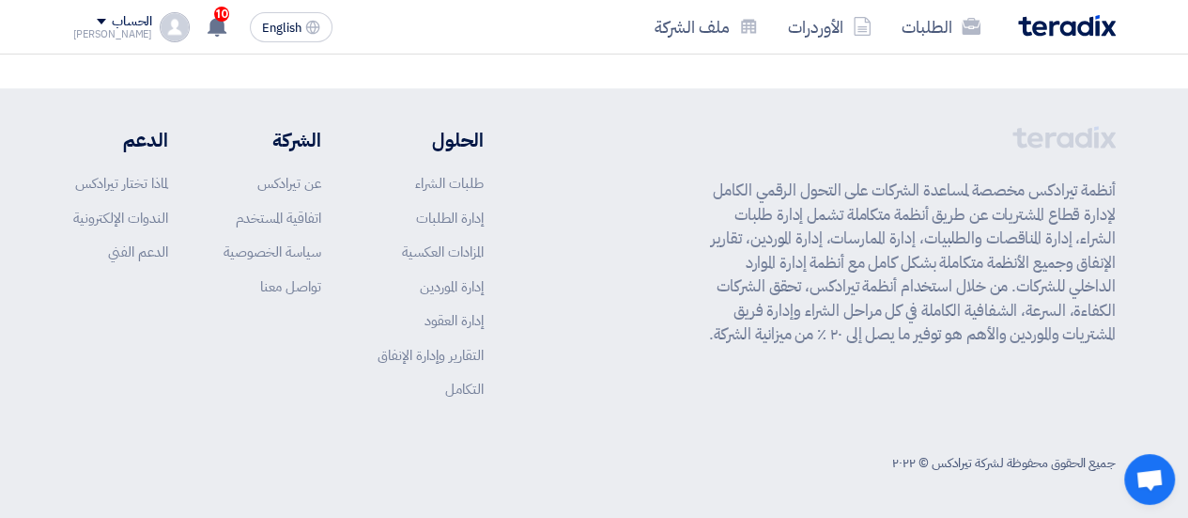
scroll to position [2499, 0]
